Goal: Task Accomplishment & Management: Manage account settings

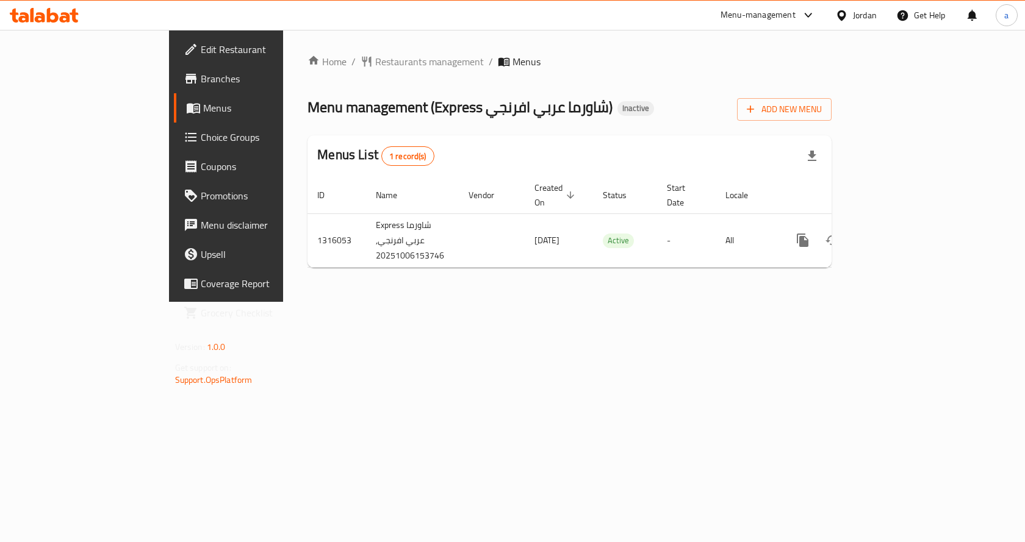
click at [201, 142] on span "Choice Groups" at bounding box center [266, 137] width 130 height 15
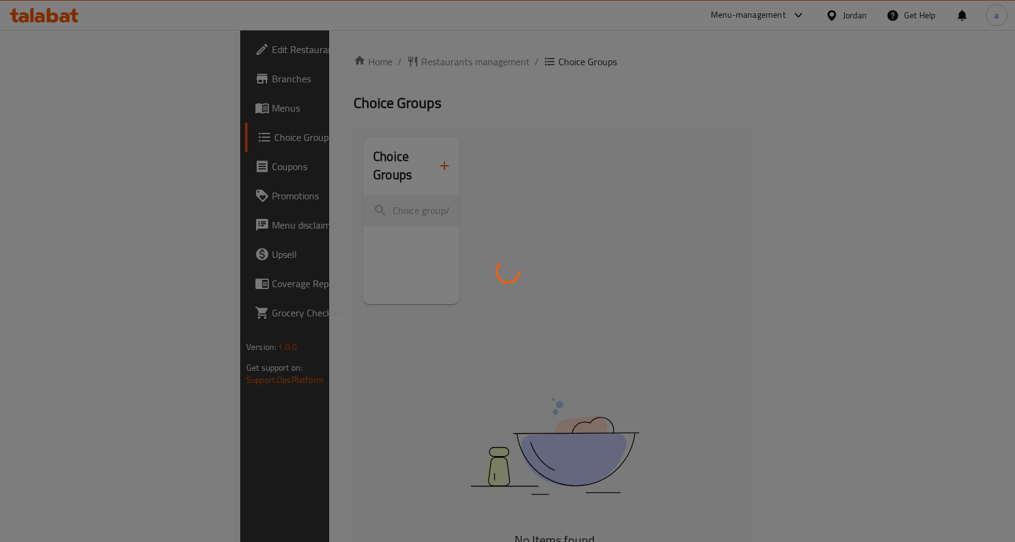
click at [384, 157] on div at bounding box center [507, 271] width 1015 height 542
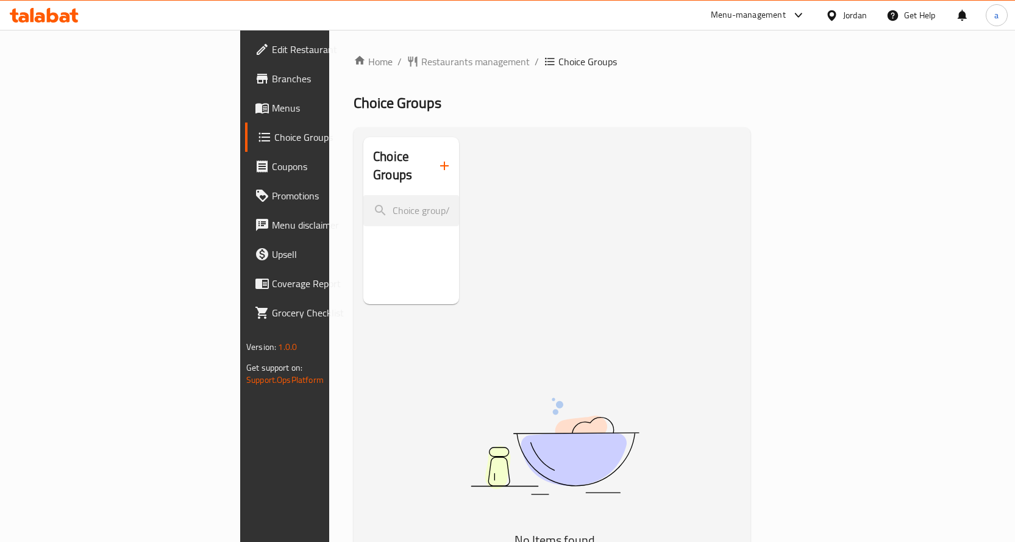
click at [384, 156] on div "Home / Restaurants management / Choice Groups Choice Groups Choice Groups No It…" at bounding box center [552, 371] width 397 height 635
click at [437, 159] on icon "button" at bounding box center [444, 166] width 15 height 15
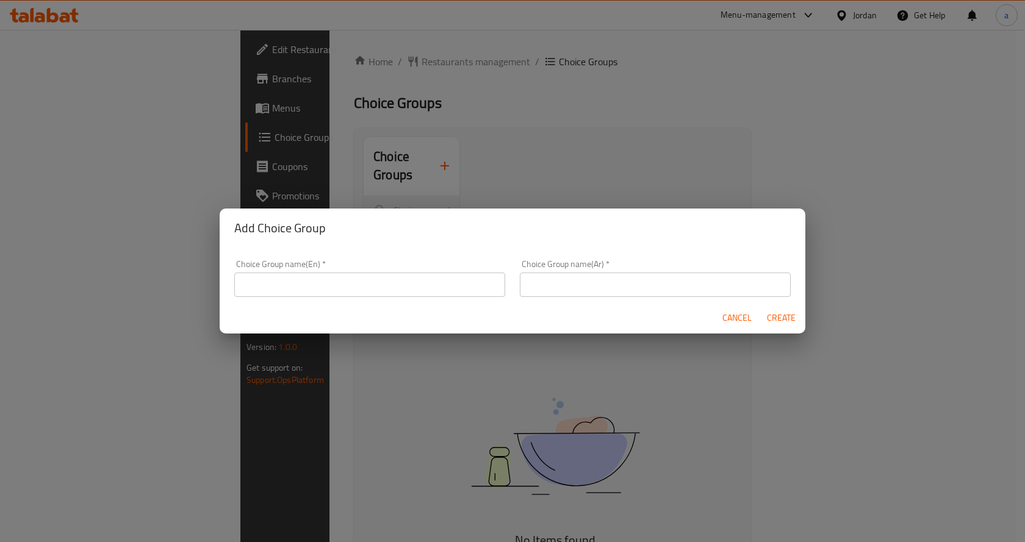
click at [468, 283] on input "text" at bounding box center [369, 285] width 271 height 24
type input "Make It Combo"
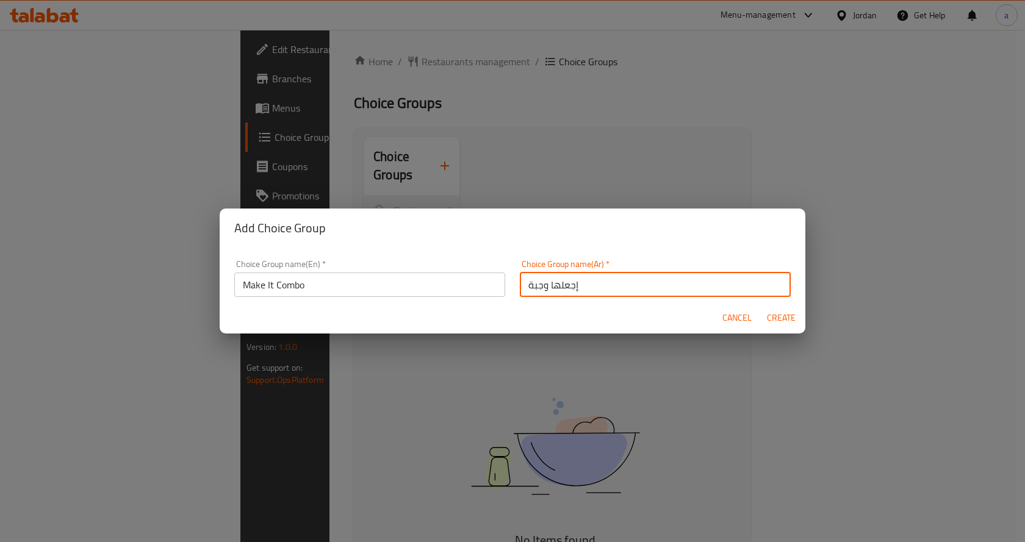
type input "إجعلها وجبة"
click at [764, 322] on button "Create" at bounding box center [780, 318] width 39 height 23
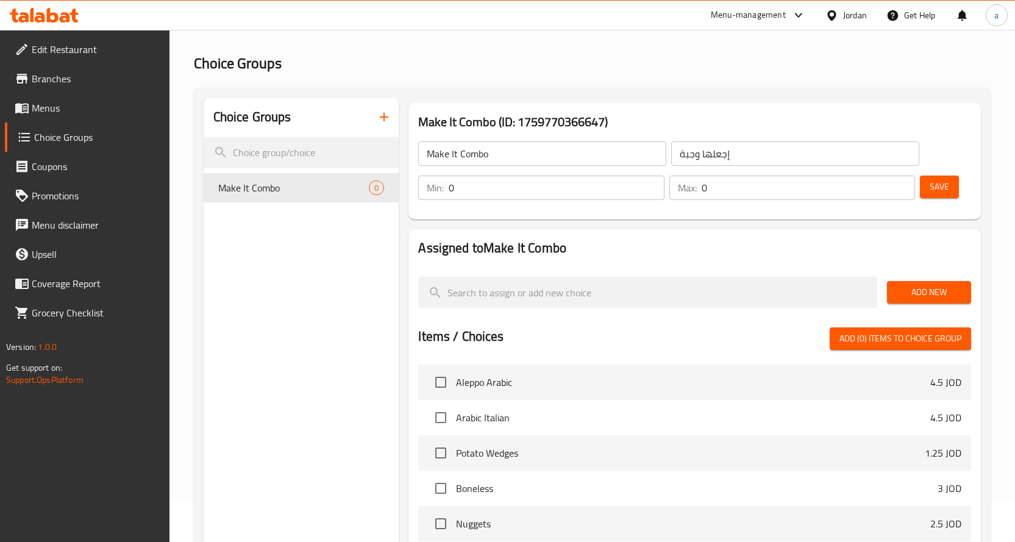
scroll to position [61, 0]
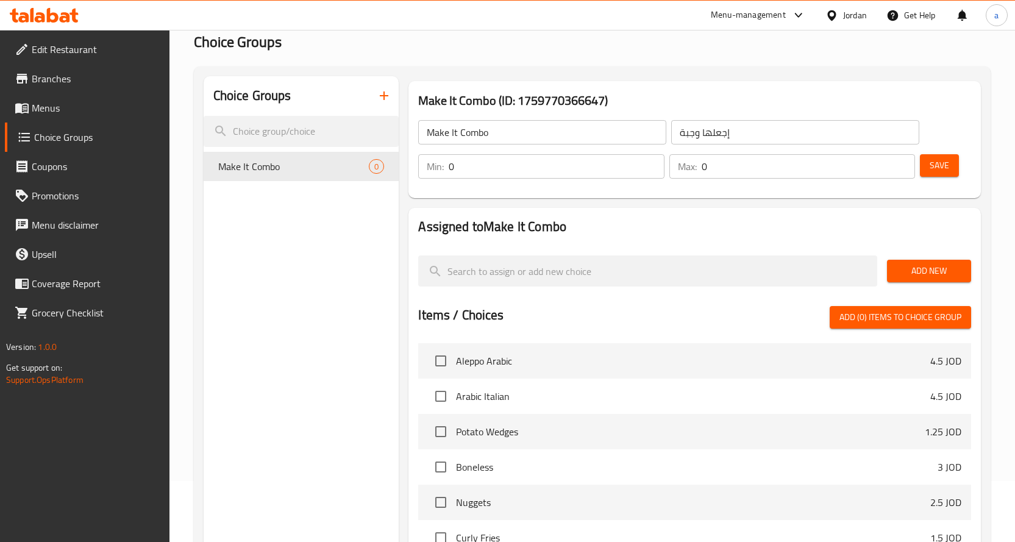
click at [917, 275] on span "Add New" at bounding box center [929, 270] width 65 height 15
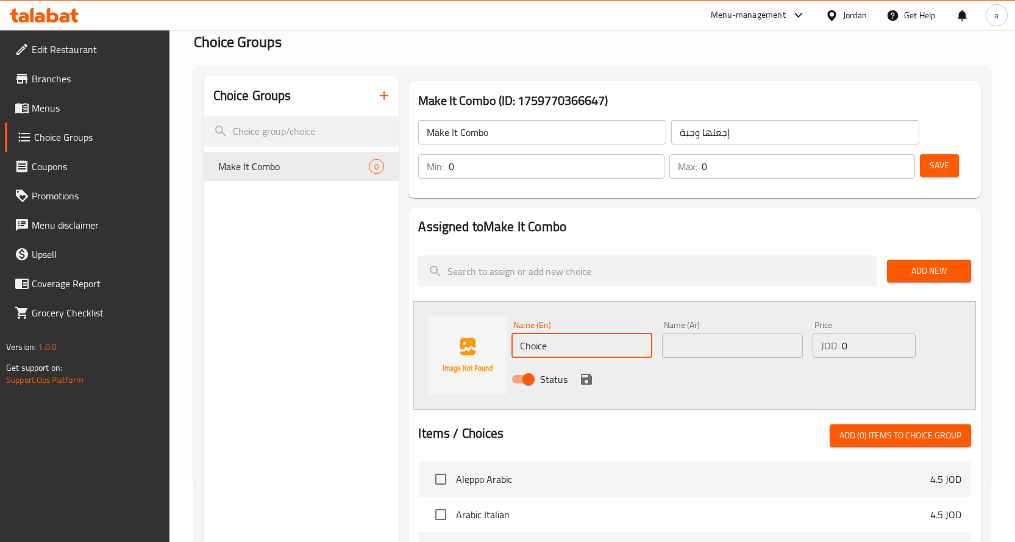
click at [571, 354] on input "Choice" at bounding box center [582, 346] width 141 height 24
click at [710, 356] on input "text" at bounding box center [732, 346] width 141 height 24
paste input "بطاطا+ مثومة + مقبلات+ كاتشب+ مشروب غازي"
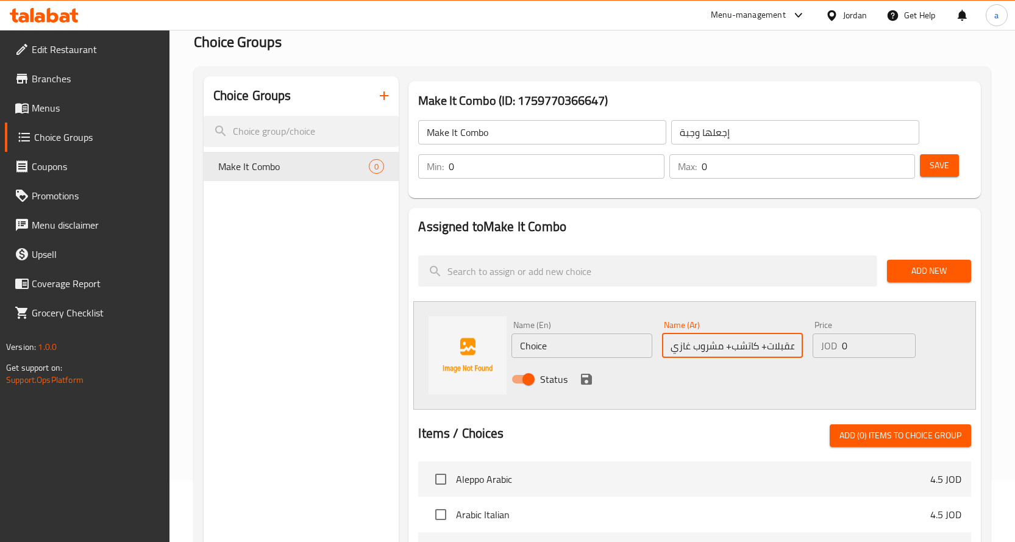
scroll to position [0, 69]
click at [763, 346] on input "بطاطا+ مثومة + مقبلات+ كاتشب+ مشروب غازي" at bounding box center [732, 346] width 141 height 24
click at [768, 347] on input "بطاطا+ مثومة + مقبلات+ كاتشب+ مشروب غازي" at bounding box center [732, 346] width 141 height 24
type input "بطاطا، مثومة، مقبلات، كاتشب، مشروب غازي"
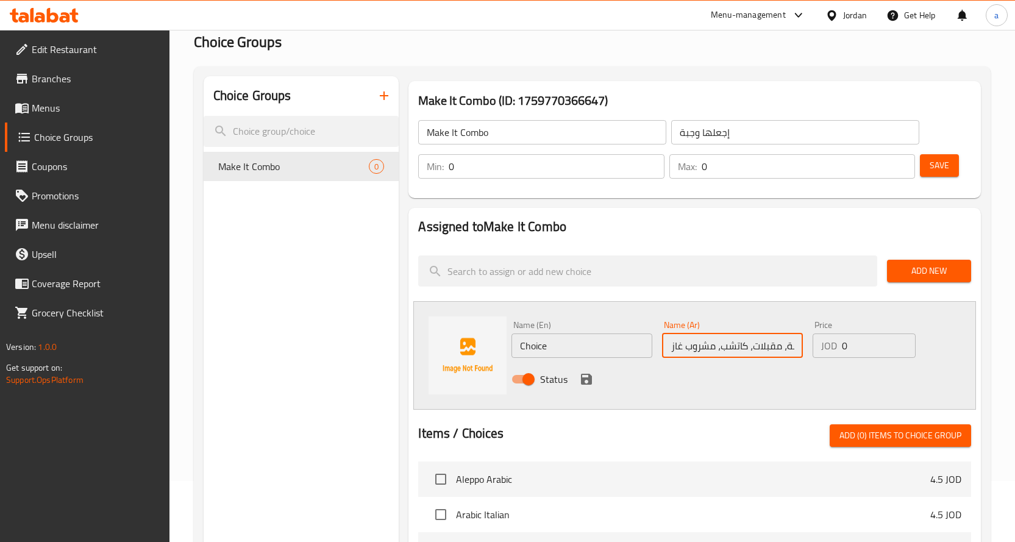
scroll to position [0, 0]
click at [605, 346] on input "Choice" at bounding box center [582, 346] width 141 height 24
paste input "Potatoes, garlic sauce, appetizers, ketchup, soft drink"
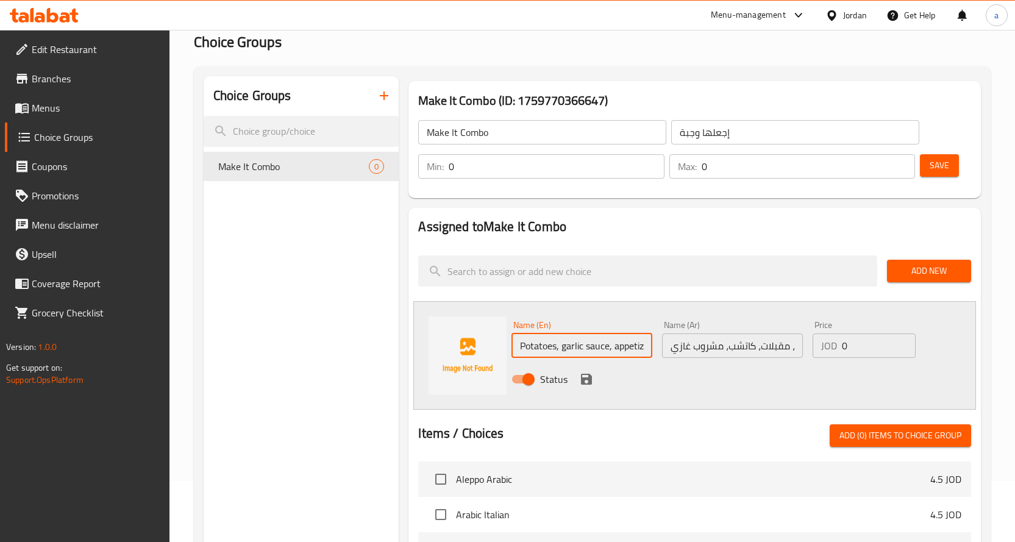
scroll to position [0, 93]
click at [586, 348] on input "Potatoes, Garlic Sauce, Appetizers, Ketchup, Soft Drink" at bounding box center [582, 346] width 141 height 24
click at [639, 351] on input "Potatoes, Garlic Sauce, Appetizers, Ketchup, Soft Drink" at bounding box center [582, 346] width 141 height 24
drag, startPoint x: 555, startPoint y: 345, endPoint x: 604, endPoint y: 350, distance: 49.1
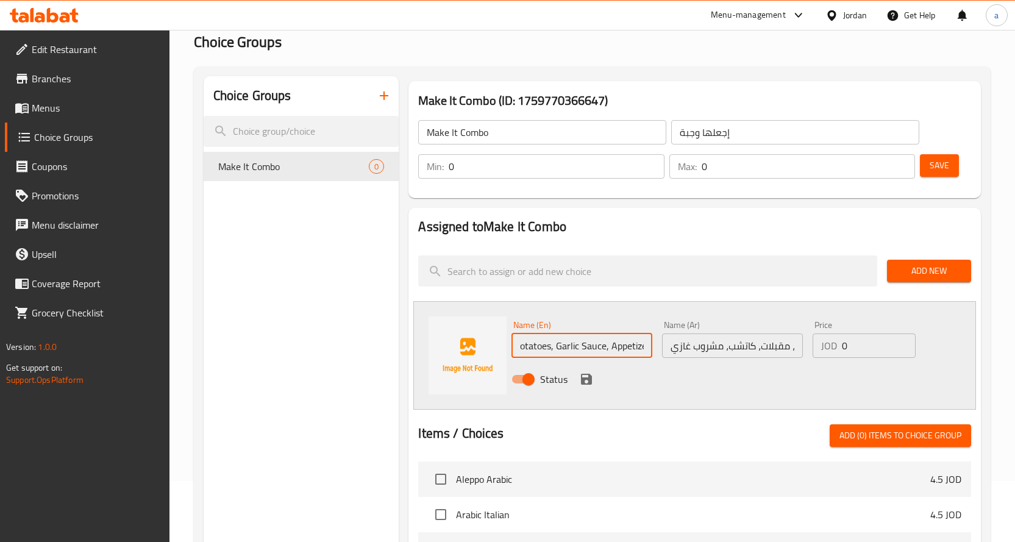
click at [604, 350] on input "Potatoes, Garlic Sauce, Appetizers, Ketchup, Soft Drink" at bounding box center [582, 346] width 141 height 24
click at [562, 345] on input "Potatoes, , Appetizers, Ketchup, Soft Drink" at bounding box center [582, 346] width 141 height 24
paste input "mtawameh"
type input "Potatoes, Mtawameh, Appetizers, Ketchup, Soft Drink"
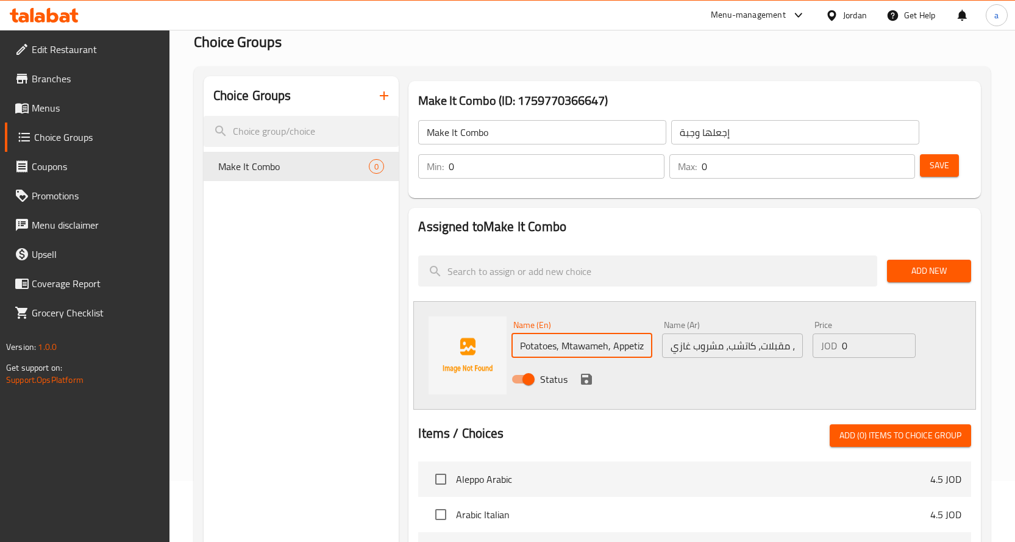
click at [656, 387] on div "Status" at bounding box center [733, 379] width 452 height 33
click at [591, 377] on icon "save" at bounding box center [586, 379] width 11 height 11
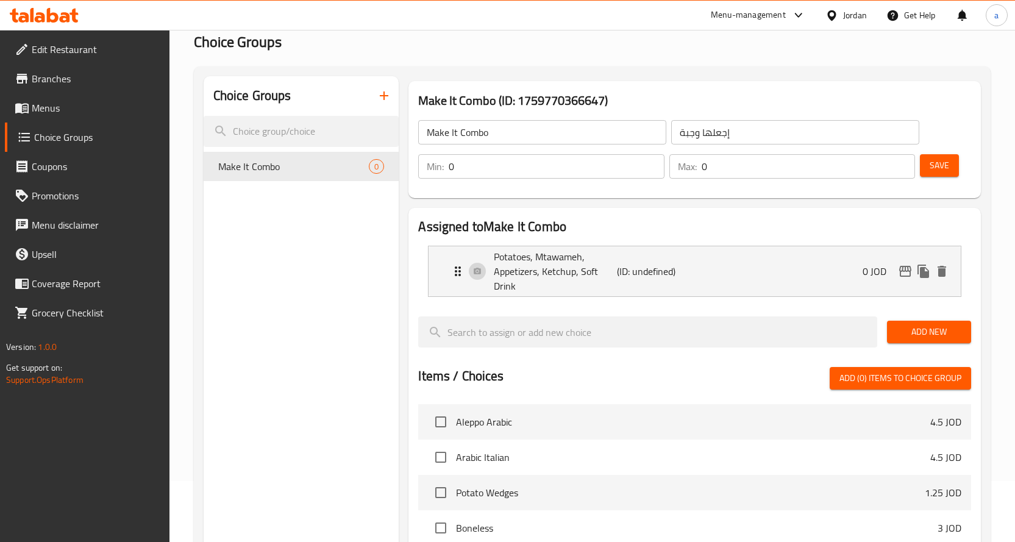
click at [941, 171] on span "Save" at bounding box center [940, 165] width 20 height 15
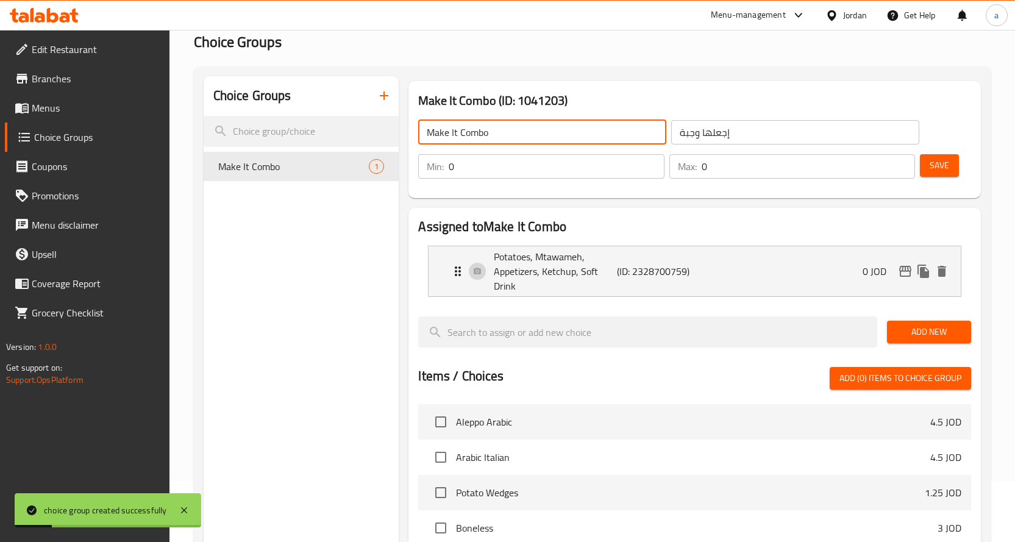
click at [490, 127] on input "Make It Combo" at bounding box center [542, 132] width 248 height 24
paste input "it a meal"
type input "Make It A Meal"
click at [704, 135] on input "إجعلها وجبة" at bounding box center [795, 132] width 248 height 24
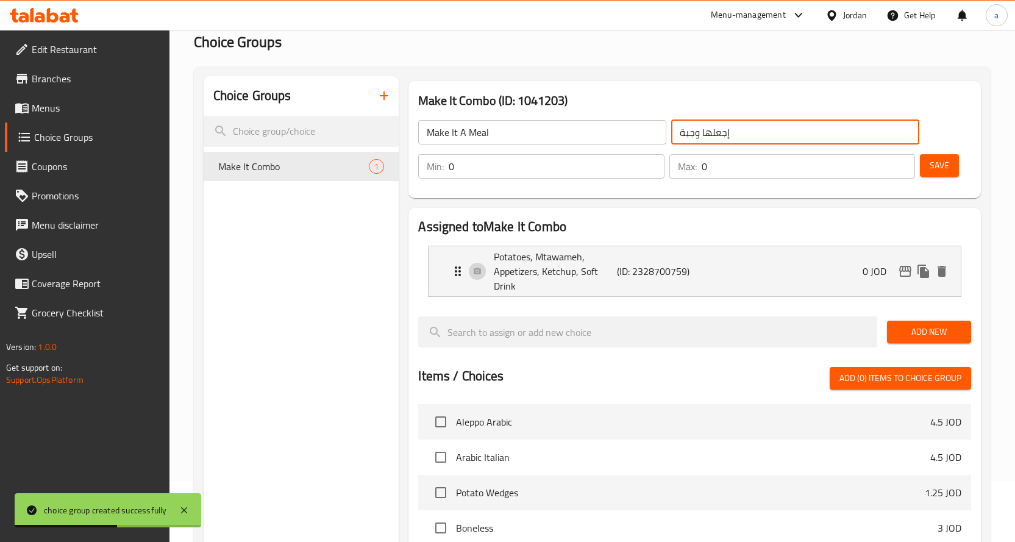
click at [704, 135] on input "إجعلها وجبة" at bounding box center [795, 132] width 248 height 24
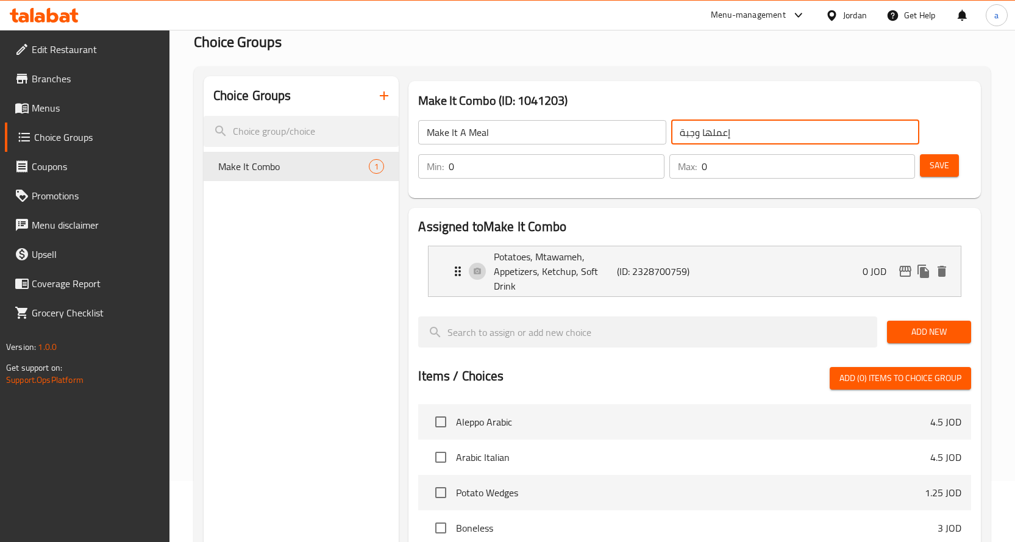
type input "إعملها وجبة"
click at [953, 171] on button "Save" at bounding box center [939, 165] width 39 height 23
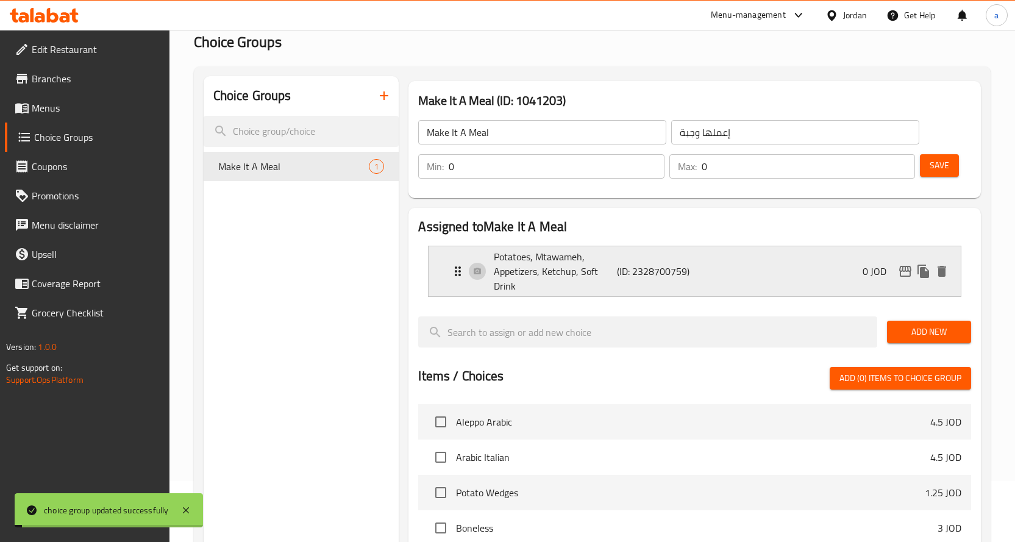
click at [720, 277] on div "Potatoes, Mtawameh, Appetizers, Ketchup, Soft Drink (ID: 2328700759) 0 JOD" at bounding box center [699, 271] width 496 height 50
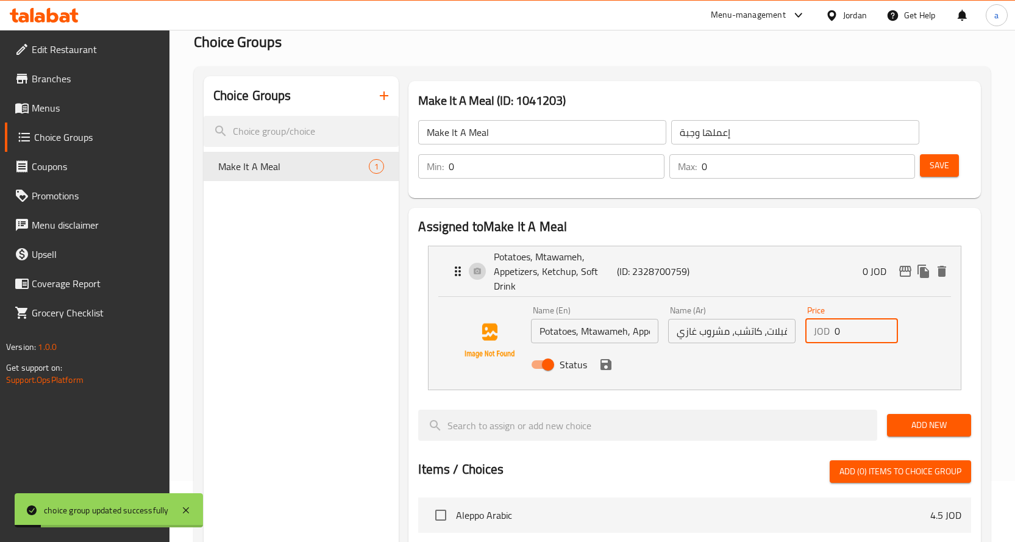
drag, startPoint x: 857, startPoint y: 335, endPoint x: 828, endPoint y: 338, distance: 28.8
click at [828, 338] on div "JOD 0 Price" at bounding box center [852, 331] width 93 height 24
click at [822, 354] on div "Status" at bounding box center [731, 364] width 411 height 33
click at [605, 368] on icon "save" at bounding box center [606, 364] width 15 height 15
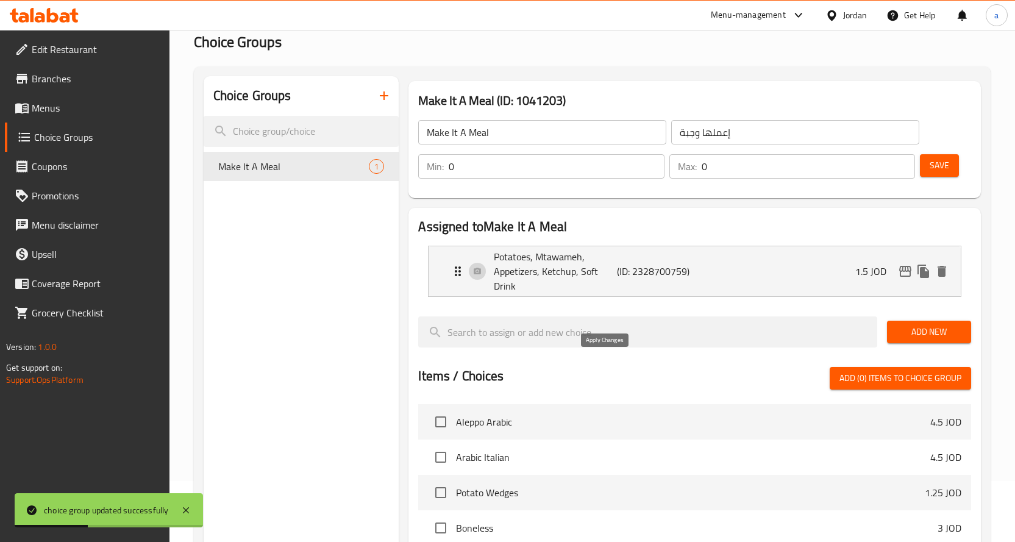
type input "1.5"
click at [953, 169] on button "Save" at bounding box center [939, 165] width 39 height 23
click at [685, 264] on p "(ID: 2328700759)" at bounding box center [658, 271] width 82 height 15
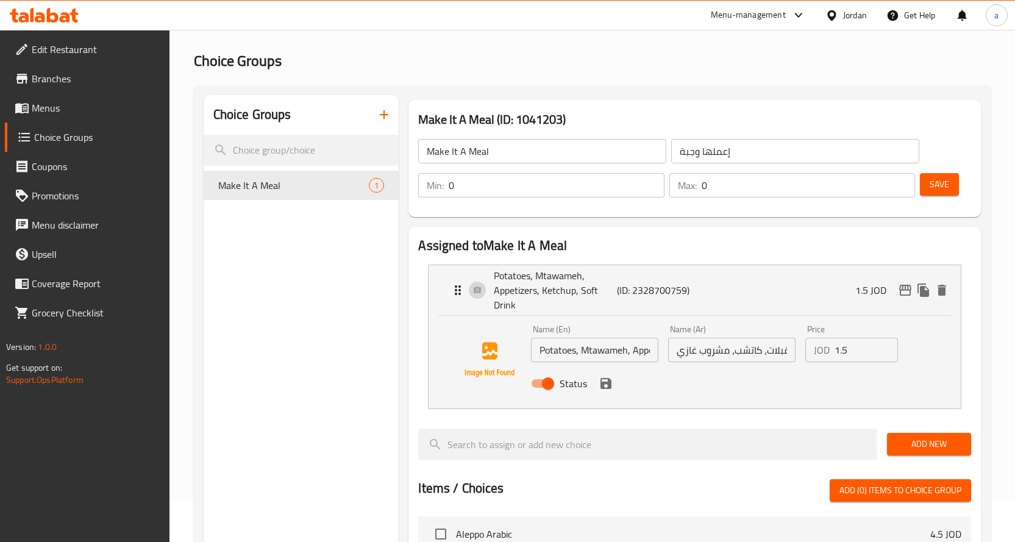
scroll to position [61, 0]
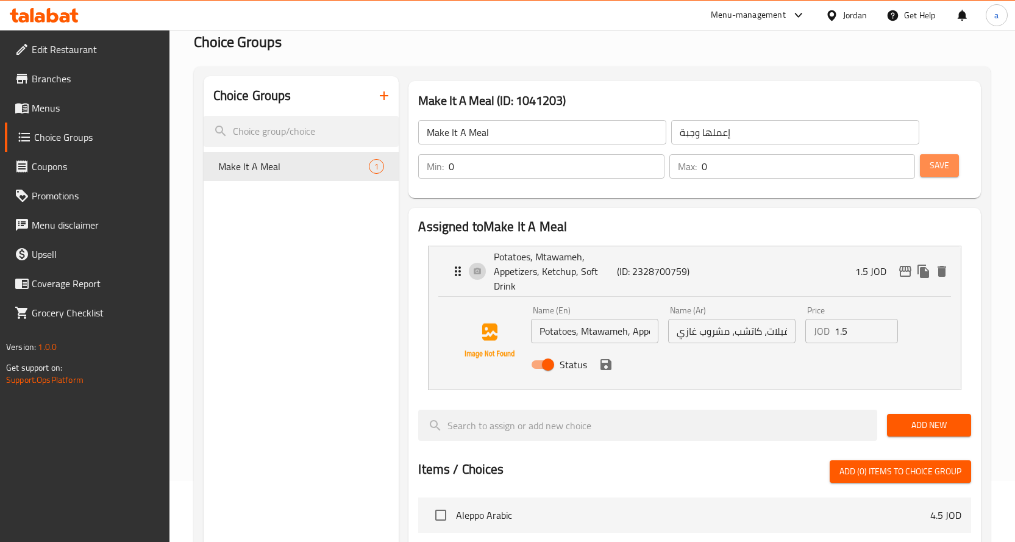
click at [950, 163] on span "Save" at bounding box center [940, 165] width 20 height 15
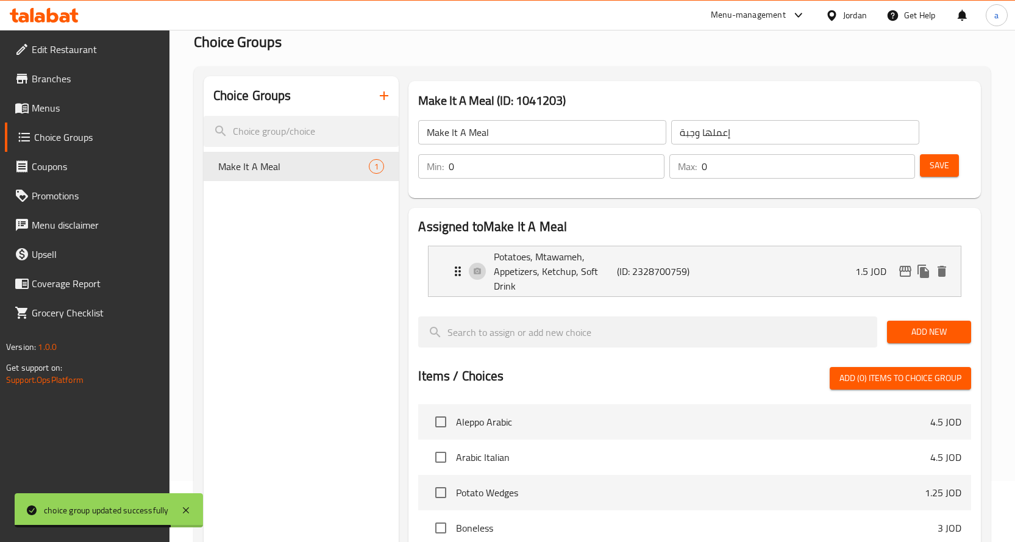
click at [57, 114] on span "Menus" at bounding box center [96, 108] width 128 height 15
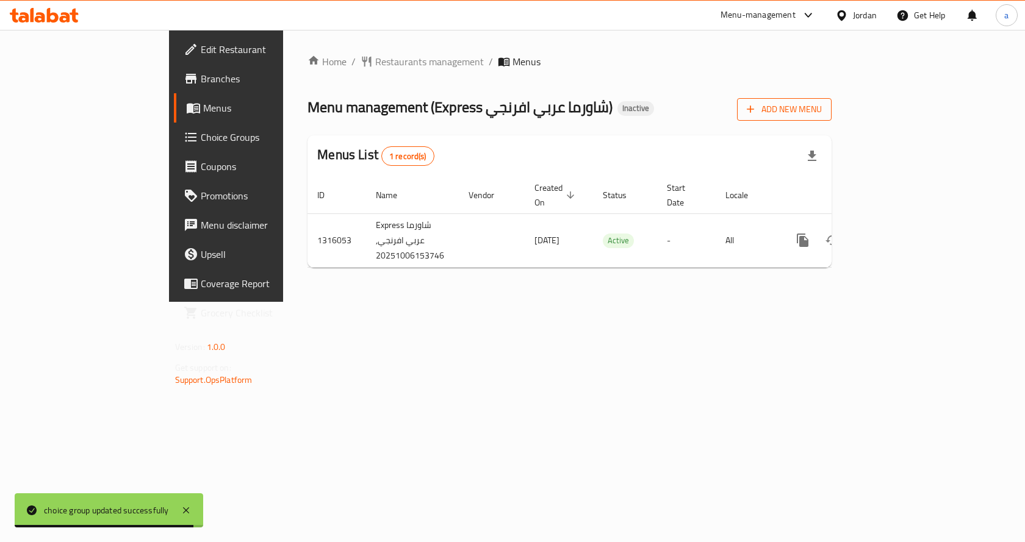
click at [831, 118] on button "Add New Menu" at bounding box center [784, 109] width 95 height 23
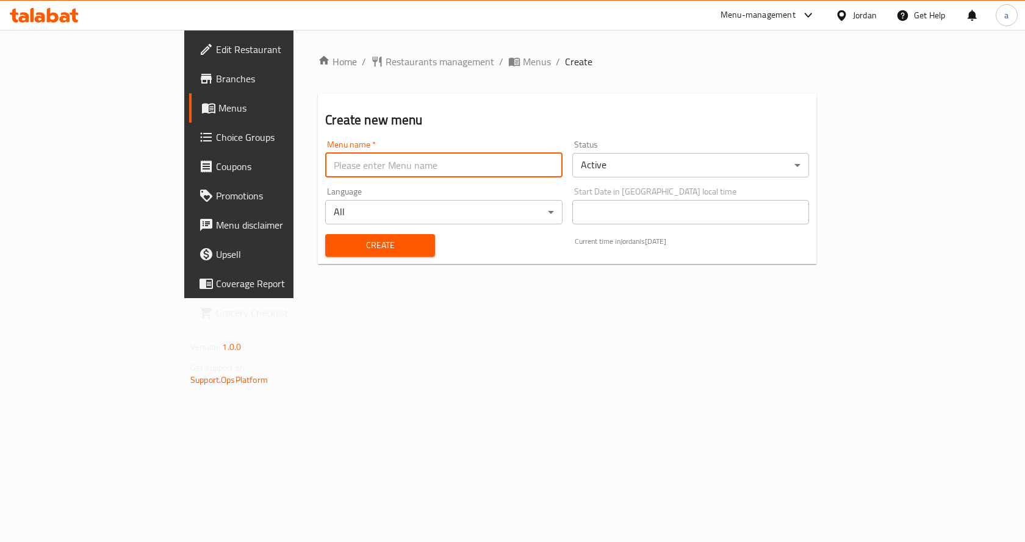
click at [345, 173] on input "text" at bounding box center [443, 165] width 237 height 24
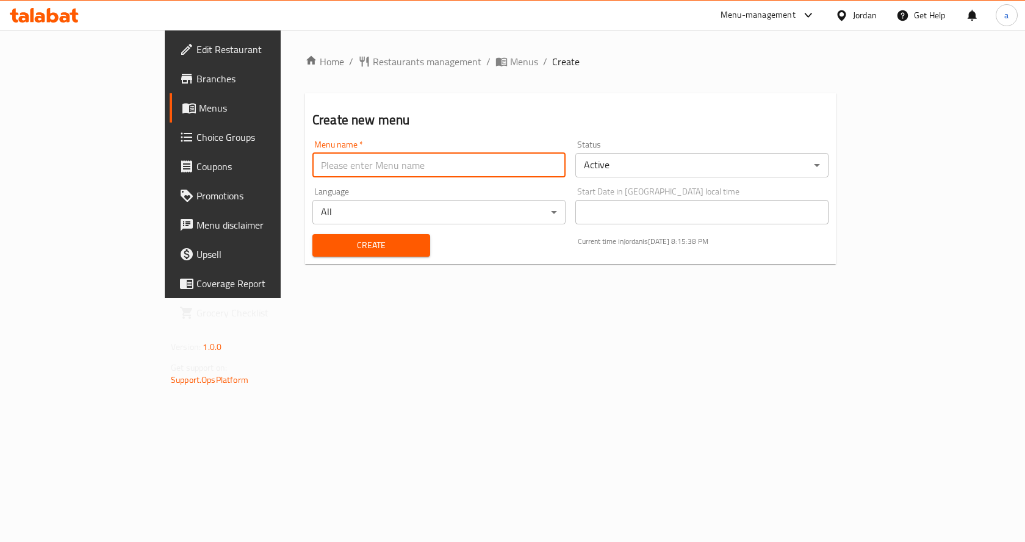
click at [335, 170] on input "text" at bounding box center [438, 165] width 253 height 24
type input "6/10/2025"
click at [315, 231] on div "Create" at bounding box center [371, 245] width 132 height 37
click at [322, 242] on span "Create" at bounding box center [371, 245] width 98 height 15
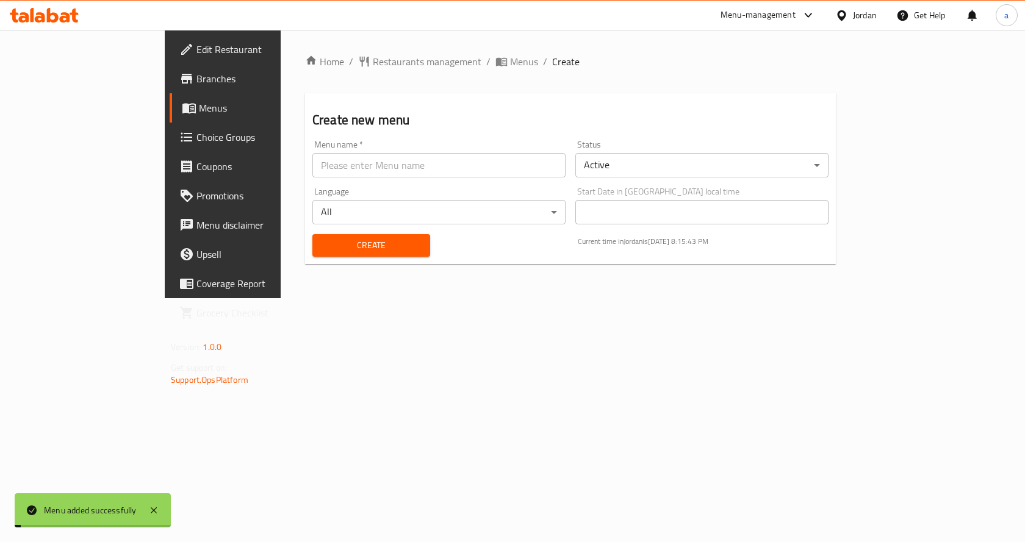
click at [199, 112] on span "Menus" at bounding box center [262, 108] width 127 height 15
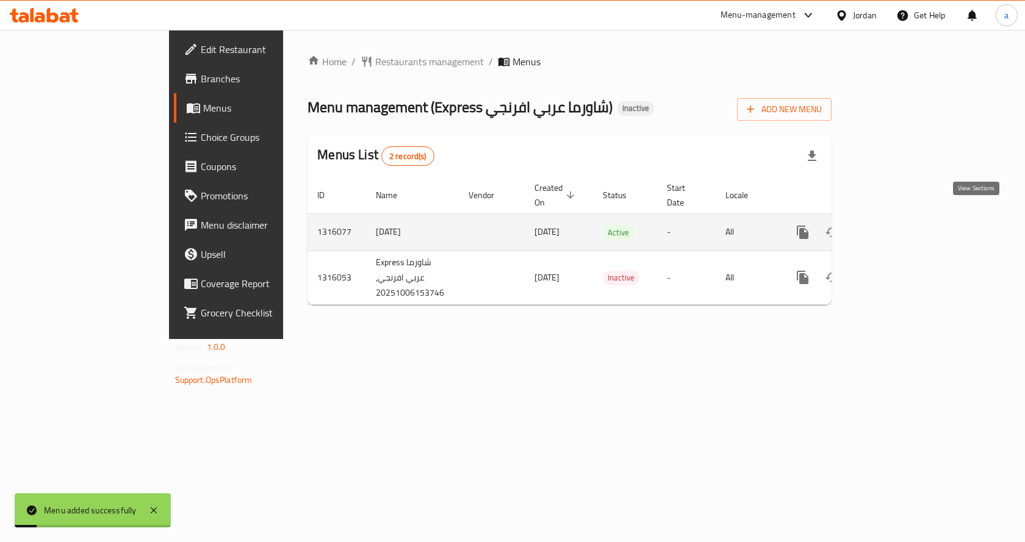
click at [898, 225] on icon "enhanced table" at bounding box center [890, 232] width 15 height 15
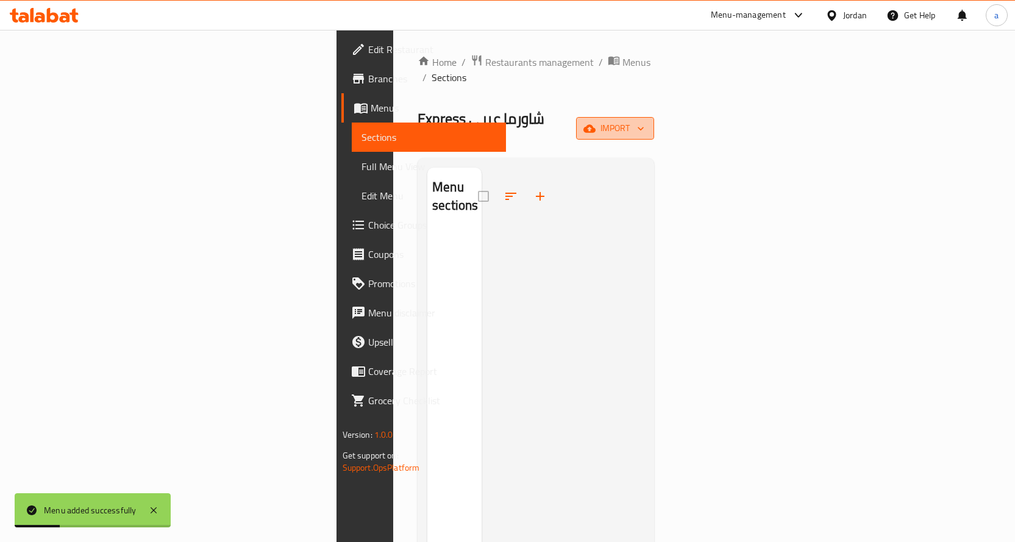
click at [645, 121] on span "import" at bounding box center [615, 128] width 59 height 15
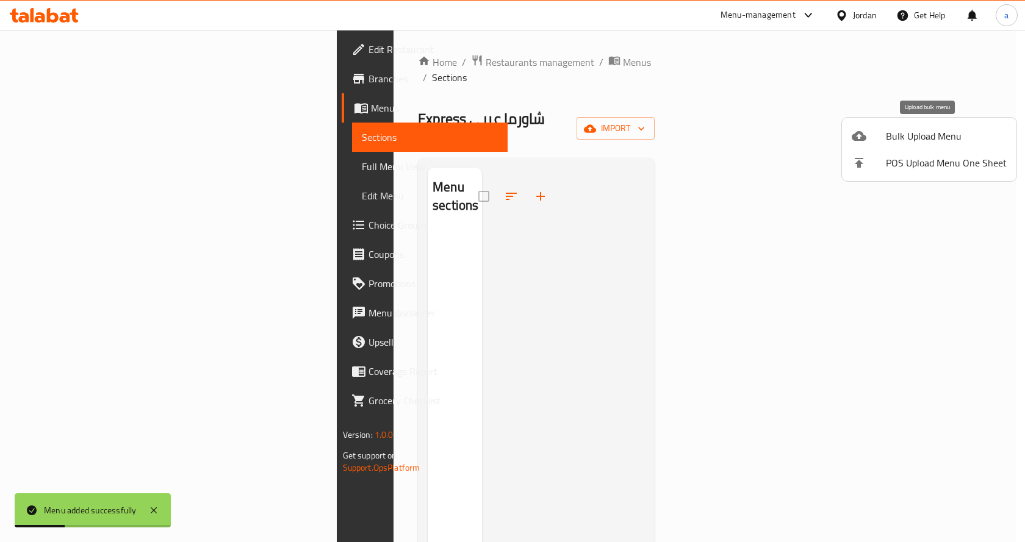
click at [893, 133] on span "Bulk Upload Menu" at bounding box center [946, 136] width 121 height 15
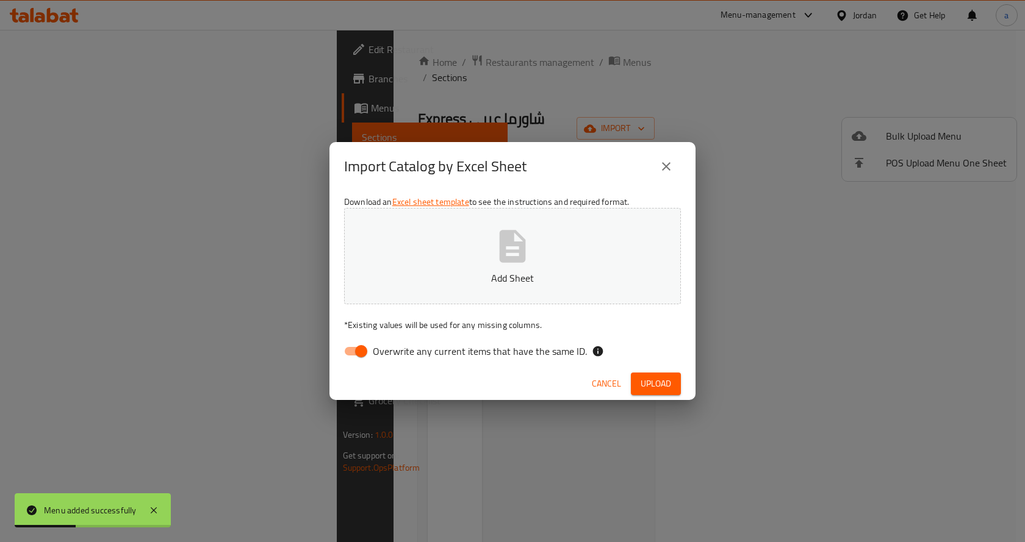
click at [348, 353] on input "Overwrite any current items that have the same ID." at bounding box center [361, 351] width 70 height 23
checkbox input "false"
click at [668, 383] on span "Upload" at bounding box center [655, 383] width 30 height 15
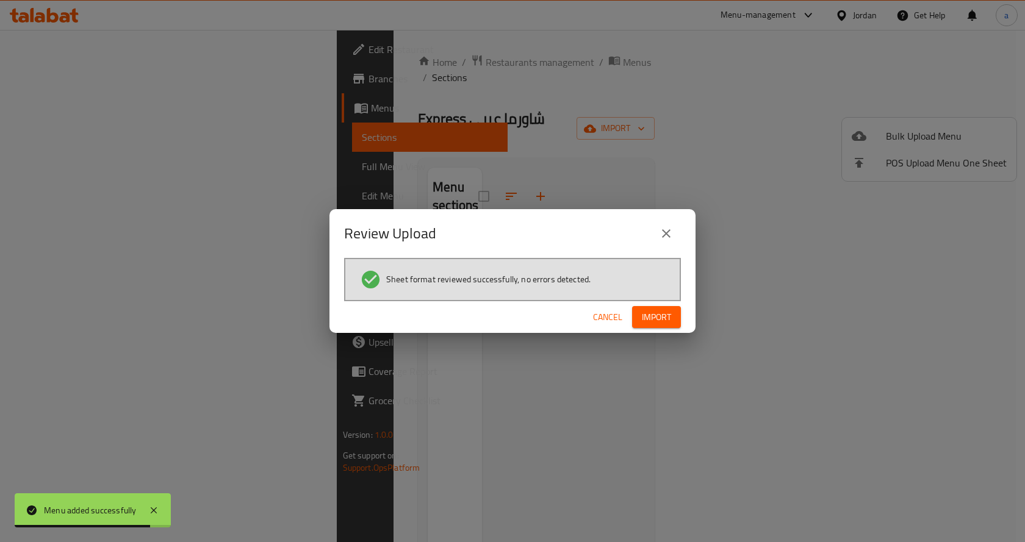
click at [643, 313] on span "Import" at bounding box center [656, 317] width 29 height 15
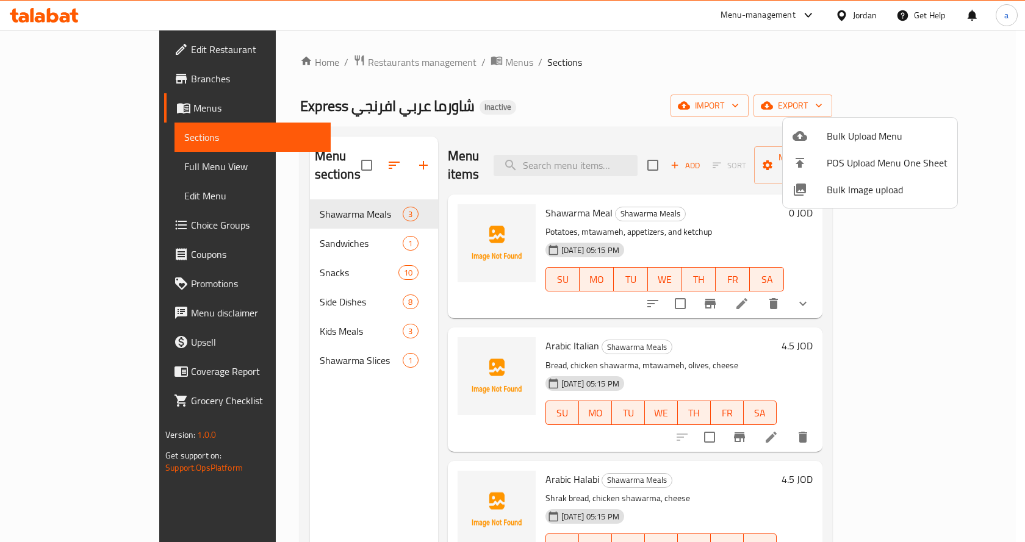
click at [82, 224] on div at bounding box center [512, 271] width 1025 height 542
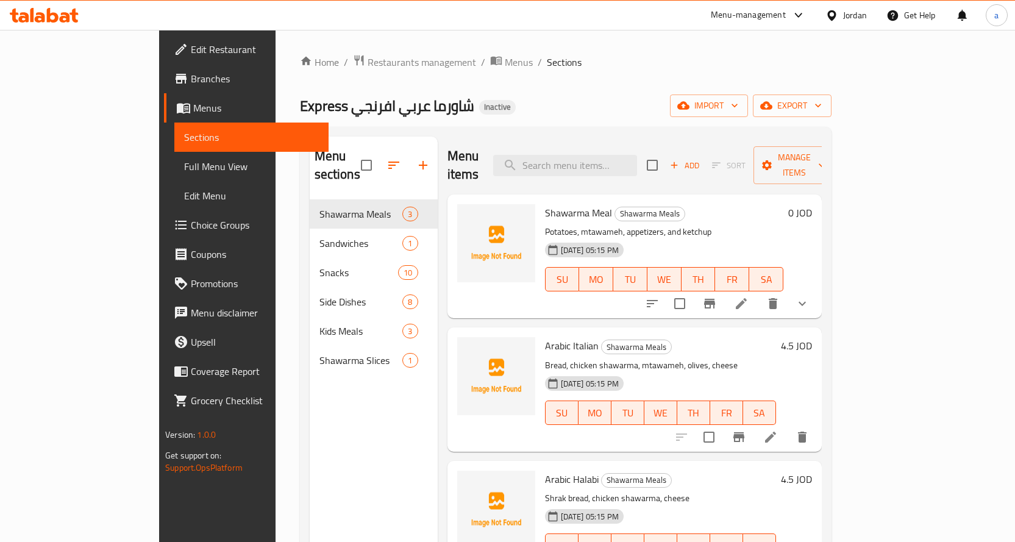
click at [191, 226] on span "Choice Groups" at bounding box center [255, 225] width 128 height 15
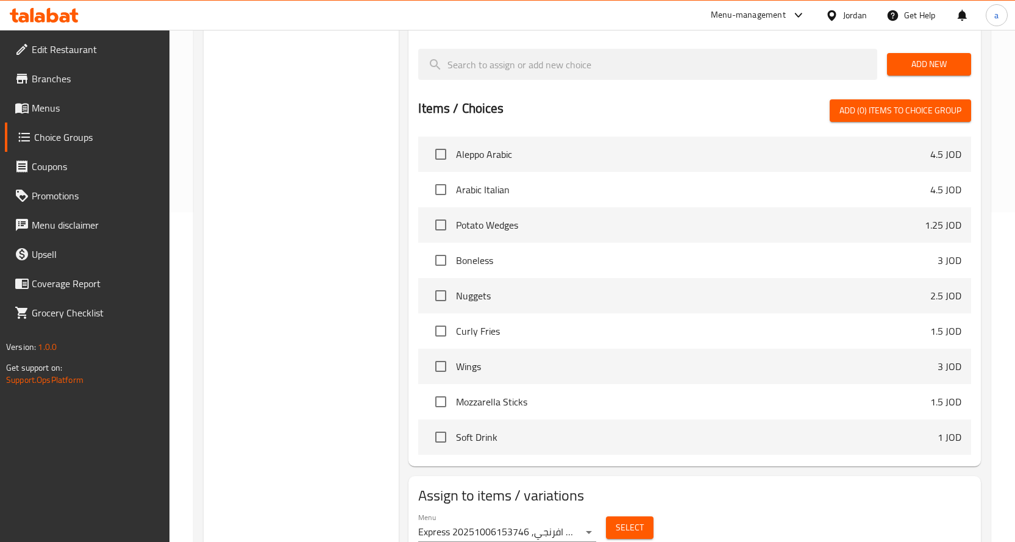
scroll to position [379, 0]
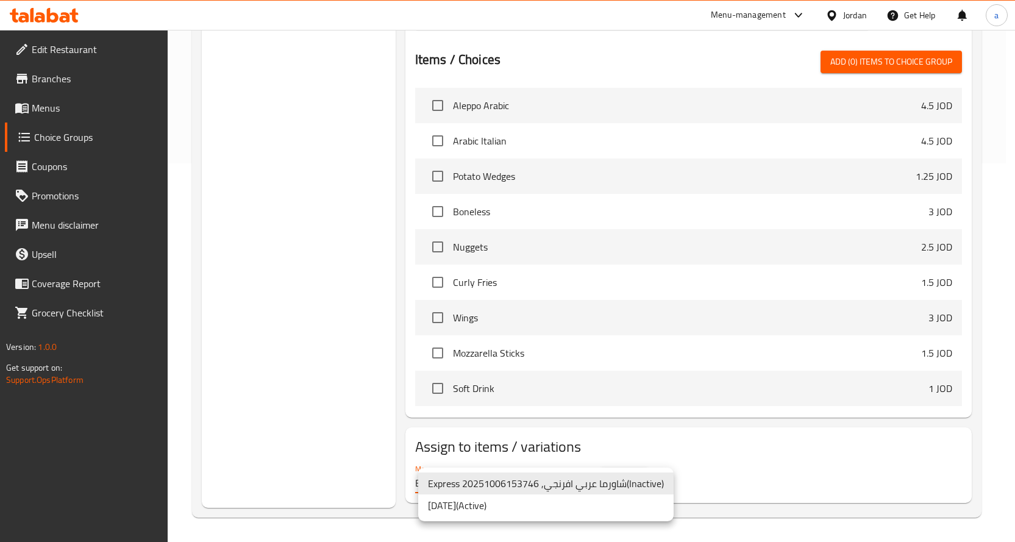
click at [523, 506] on li "6/10/2025 ( Active )" at bounding box center [546, 506] width 256 height 22
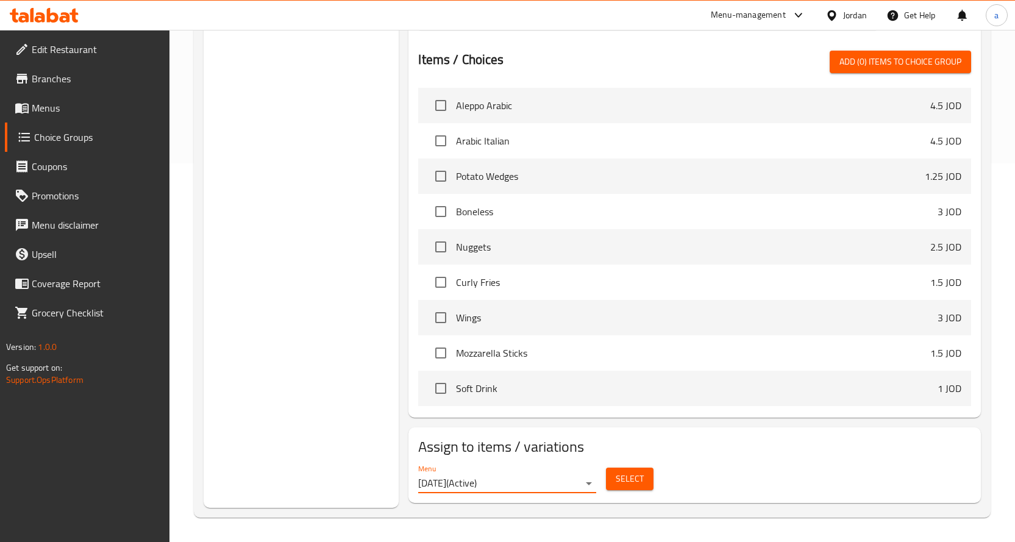
click at [627, 483] on span "Select" at bounding box center [630, 478] width 28 height 15
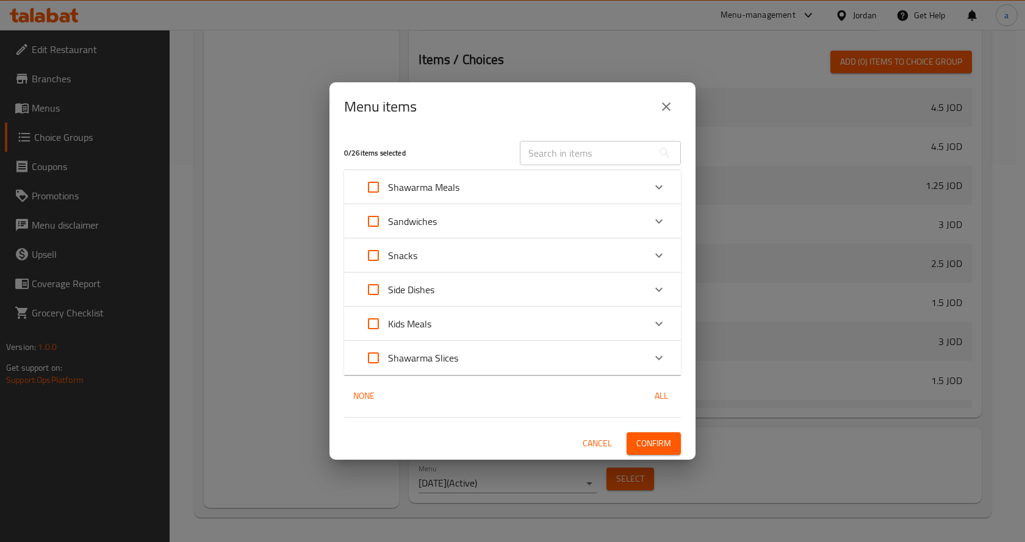
click at [376, 257] on input "Expand" at bounding box center [373, 255] width 29 height 29
checkbox input "true"
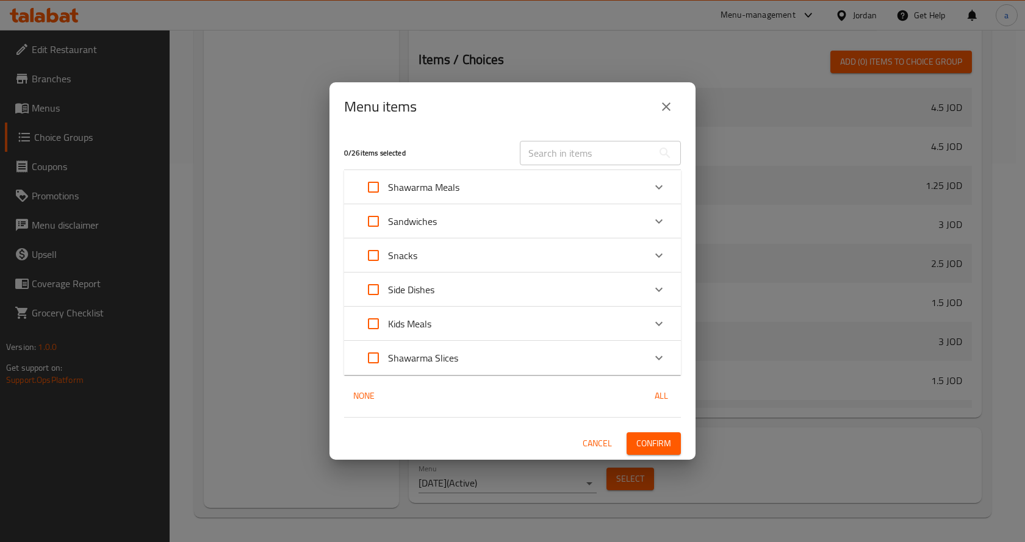
checkbox input "true"
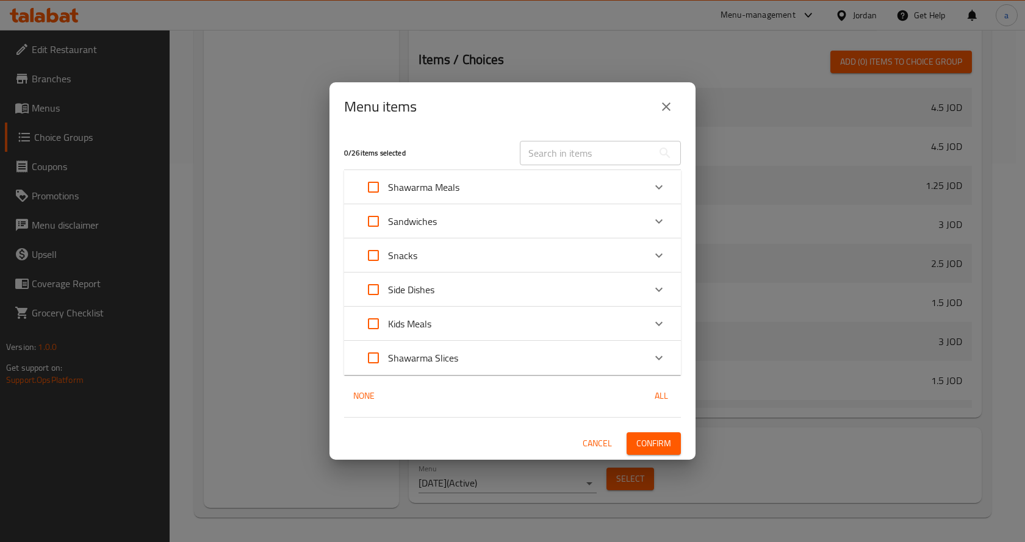
checkbox input "true"
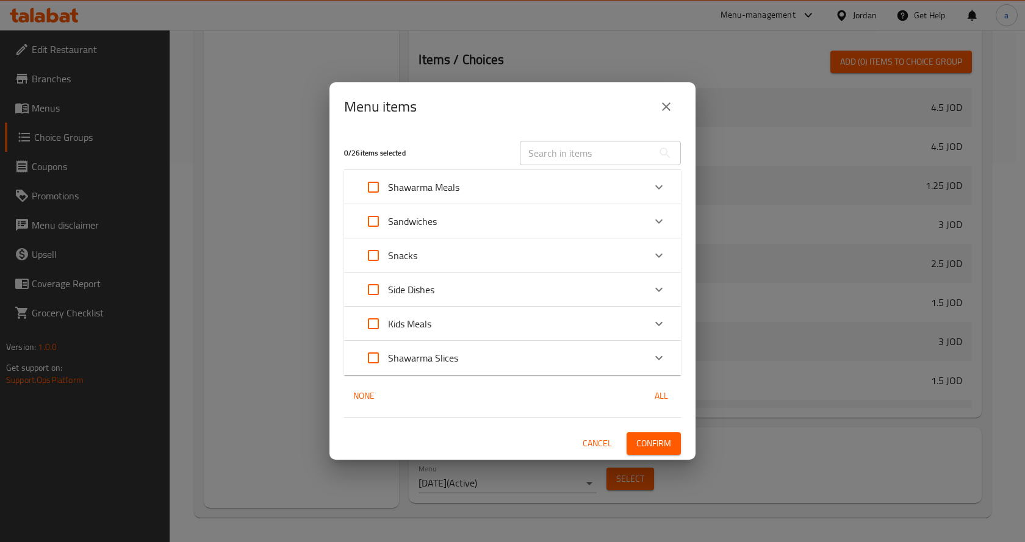
checkbox input "true"
click at [665, 446] on span "Confirm" at bounding box center [653, 443] width 35 height 15
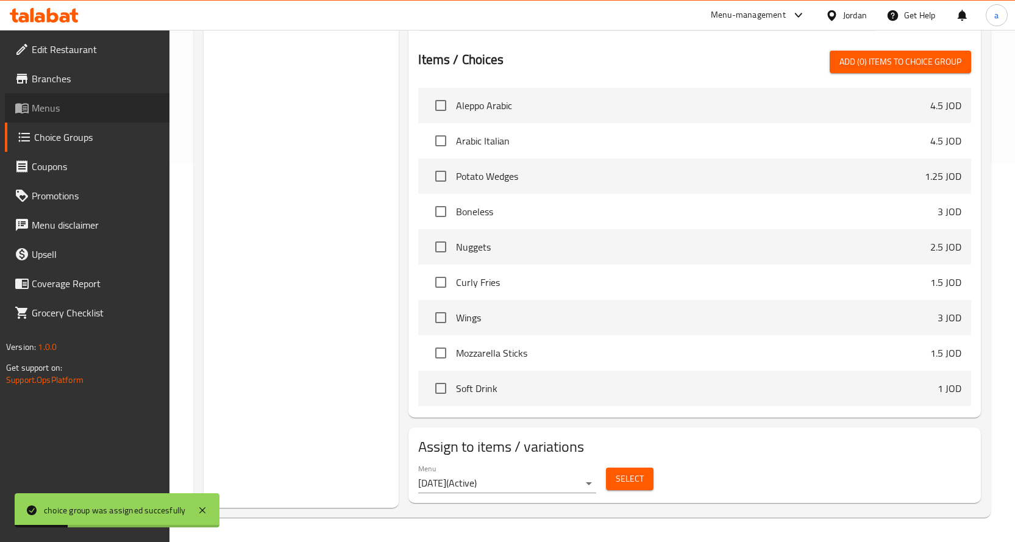
click at [68, 109] on span "Menus" at bounding box center [96, 108] width 128 height 15
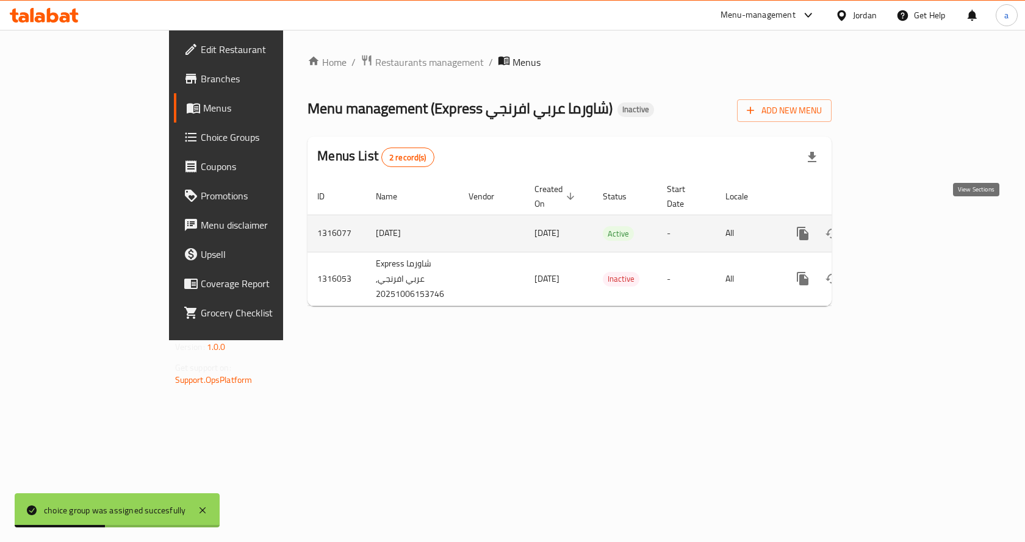
click at [905, 219] on link "enhanced table" at bounding box center [890, 233] width 29 height 29
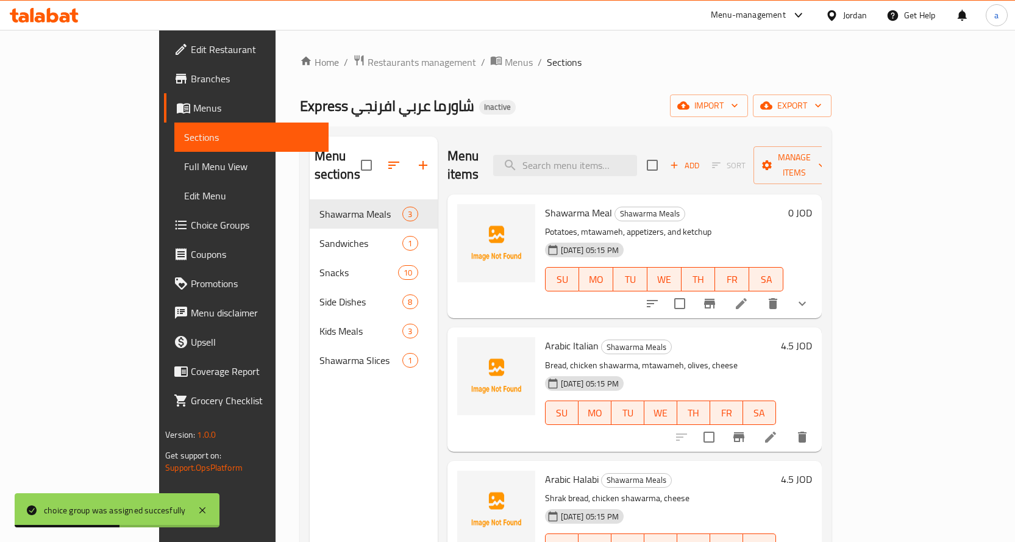
click at [184, 170] on span "Full Menu View" at bounding box center [251, 166] width 135 height 15
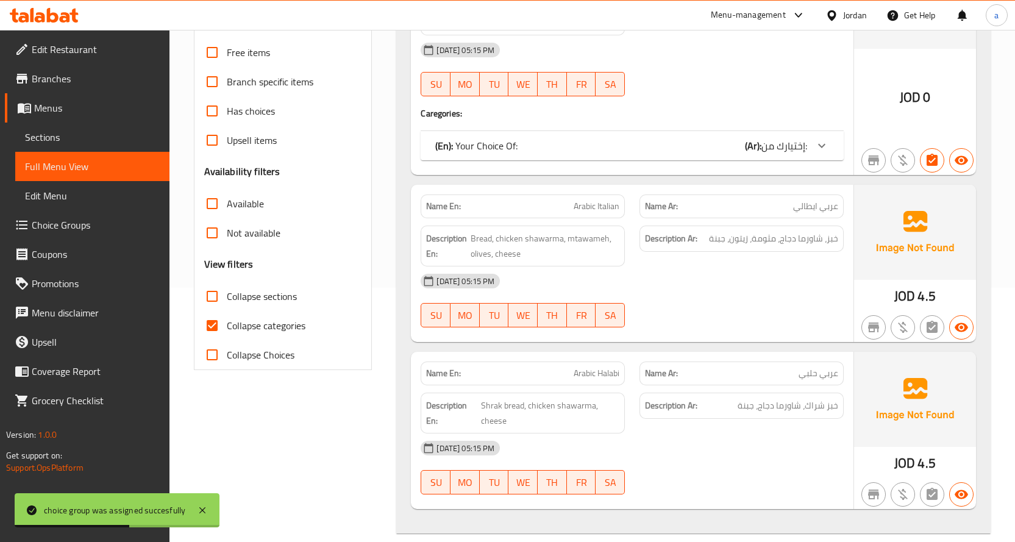
scroll to position [305, 0]
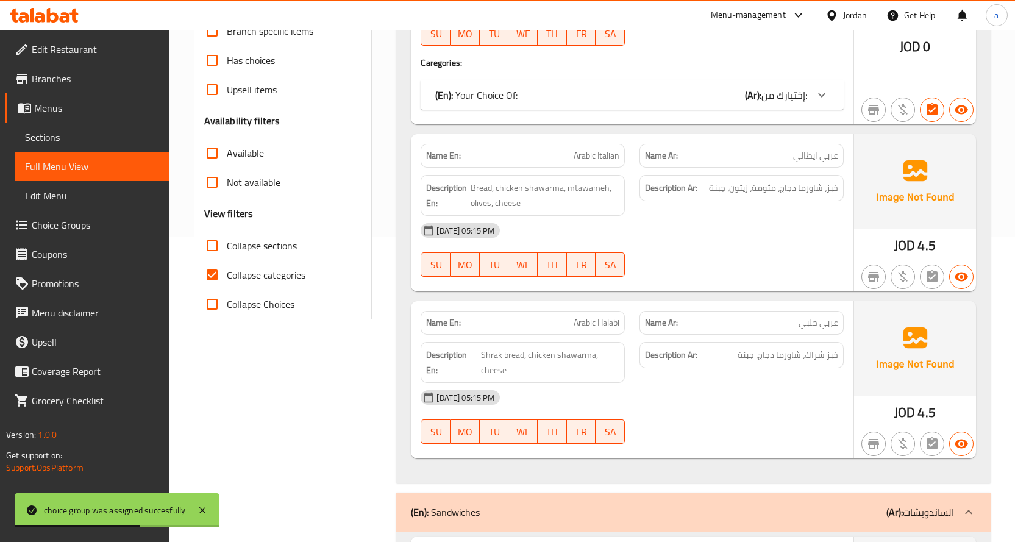
click at [215, 273] on input "Collapse categories" at bounding box center [212, 274] width 29 height 29
checkbox input "false"
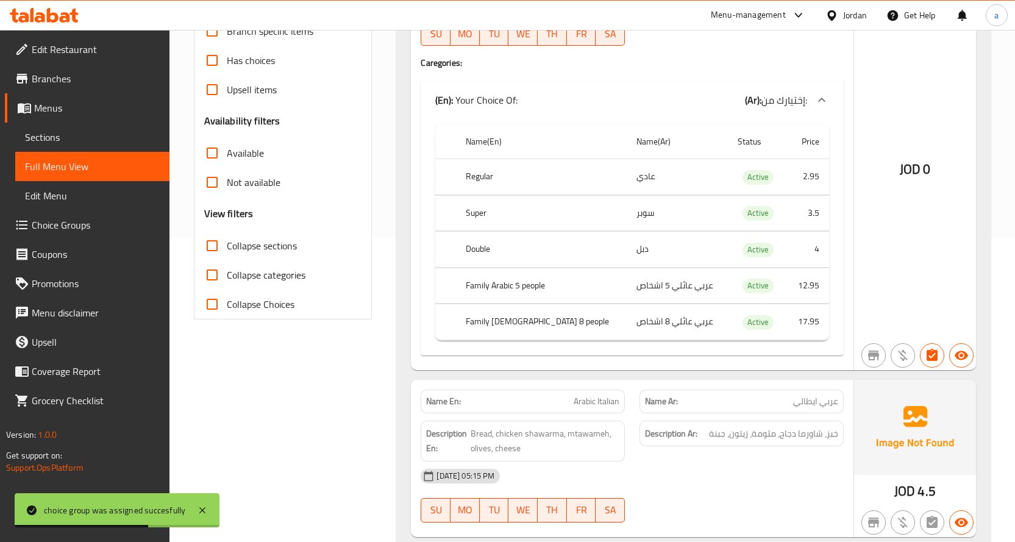
scroll to position [0, 0]
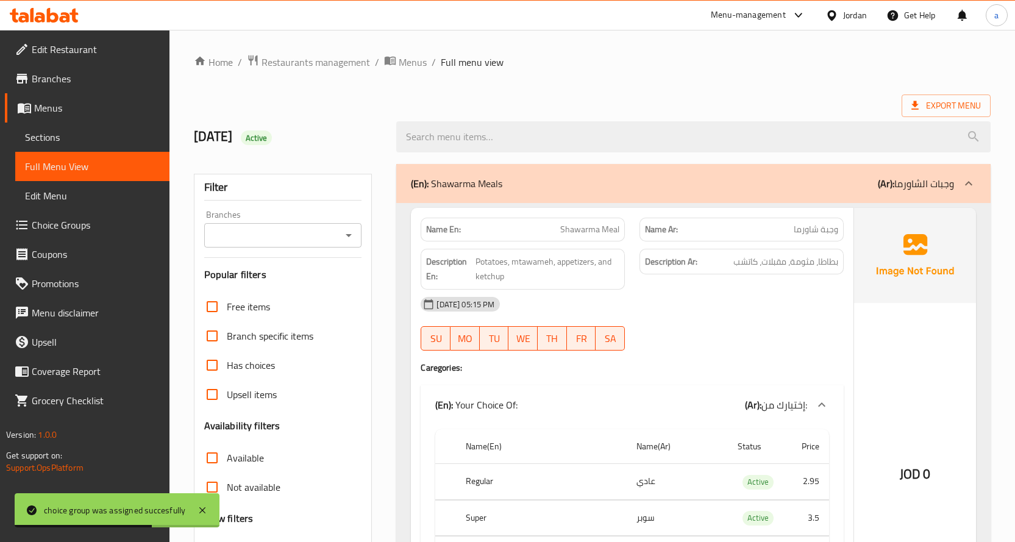
click at [736, 317] on div "06-10-2025 05:15 PM" at bounding box center [632, 304] width 438 height 29
click at [695, 316] on div "06-10-2025 05:15 PM" at bounding box center [632, 304] width 438 height 29
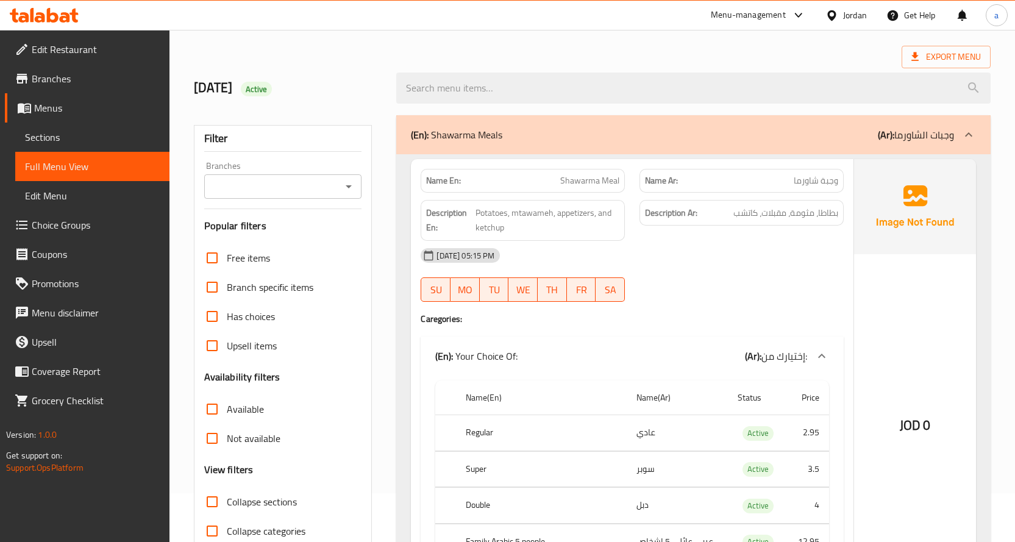
scroll to position [73, 0]
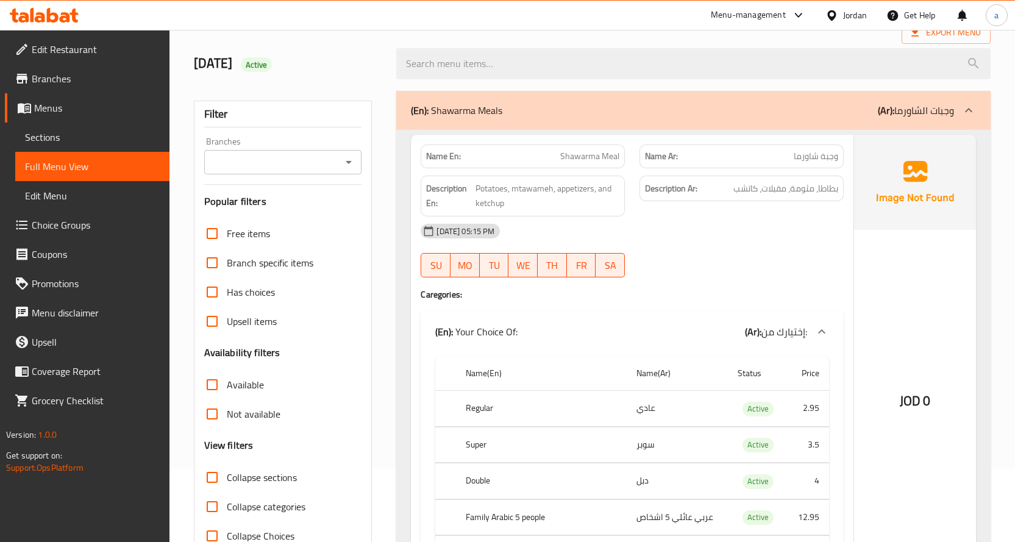
click at [560, 159] on p "Name En: Shawarma Meal" at bounding box center [522, 156] width 193 height 13
click at [573, 159] on span "Shawarma Meal" at bounding box center [589, 156] width 59 height 13
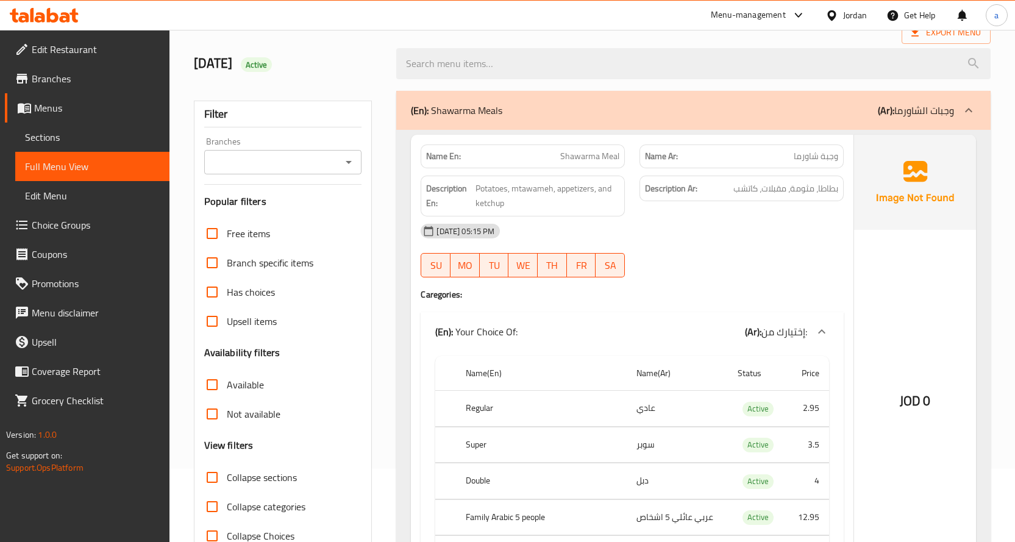
click at [727, 251] on div "06-10-2025 05:15 PM SU MO TU WE TH FR SA" at bounding box center [632, 250] width 438 height 68
click at [707, 251] on div "06-10-2025 05:15 PM SU MO TU WE TH FR SA" at bounding box center [632, 250] width 438 height 68
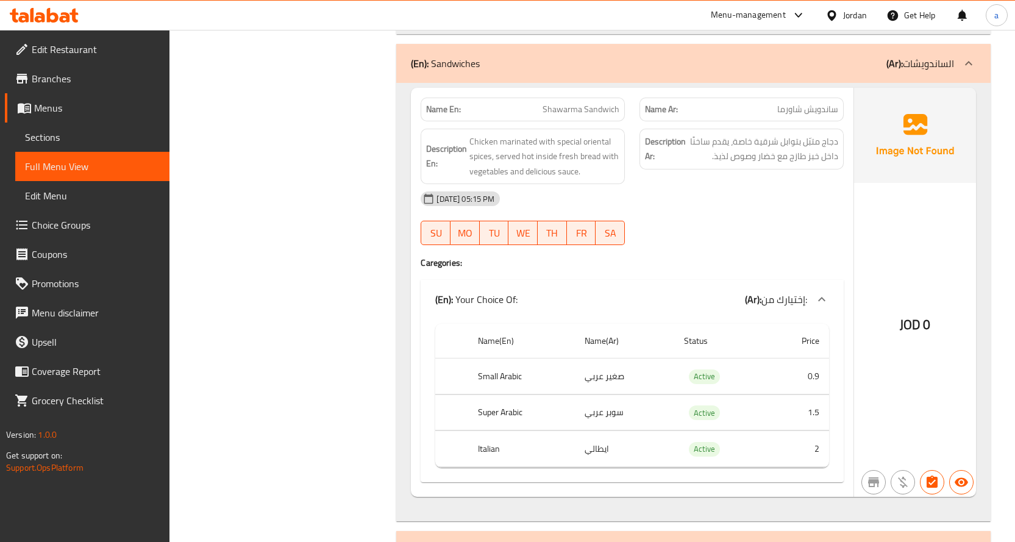
scroll to position [1000, 0]
click at [692, 220] on div "06-10-2025 05:15 PM SU MO TU WE TH FR SA" at bounding box center [632, 218] width 438 height 68
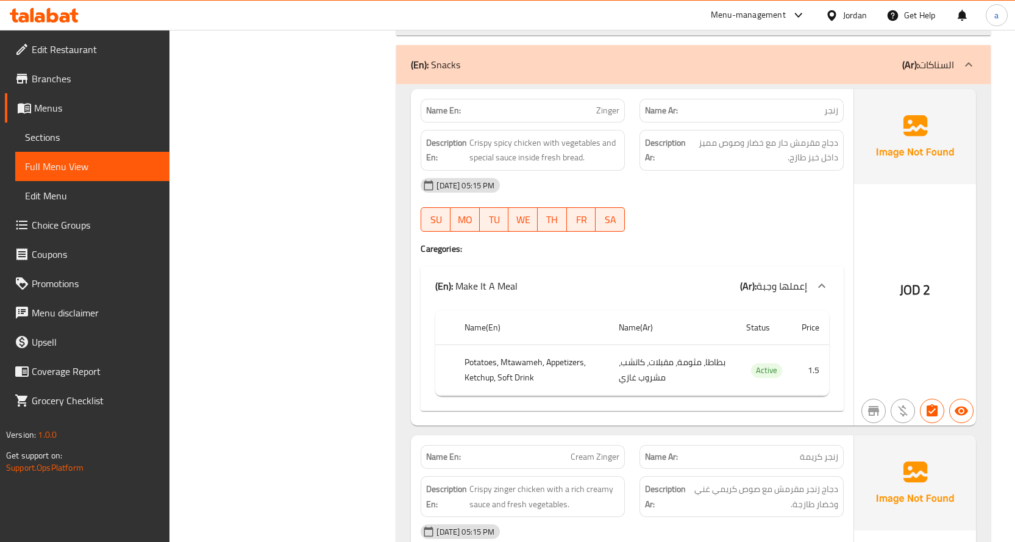
scroll to position [1488, 0]
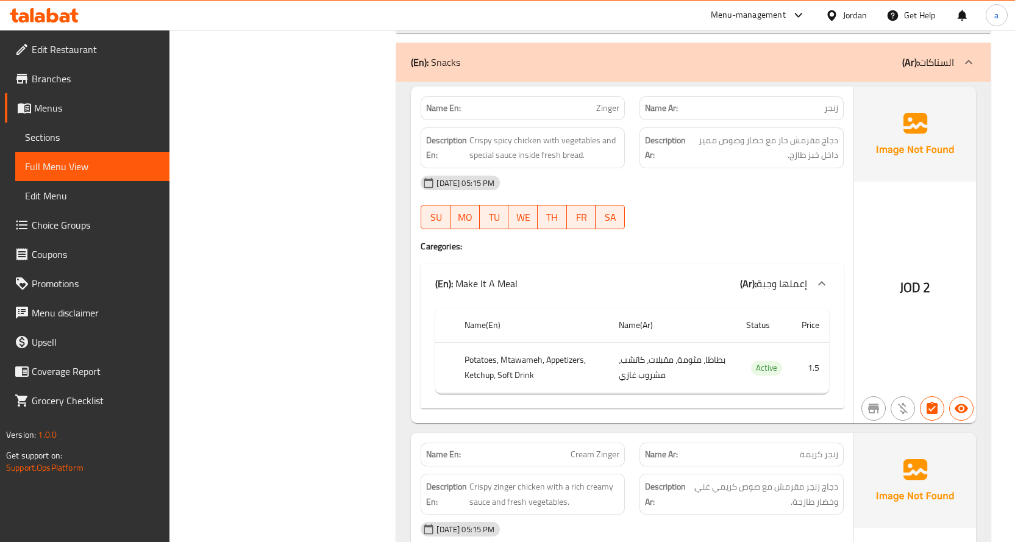
click at [678, 209] on div "06-10-2025 05:15 PM SU MO TU WE TH FR SA" at bounding box center [632, 202] width 438 height 68
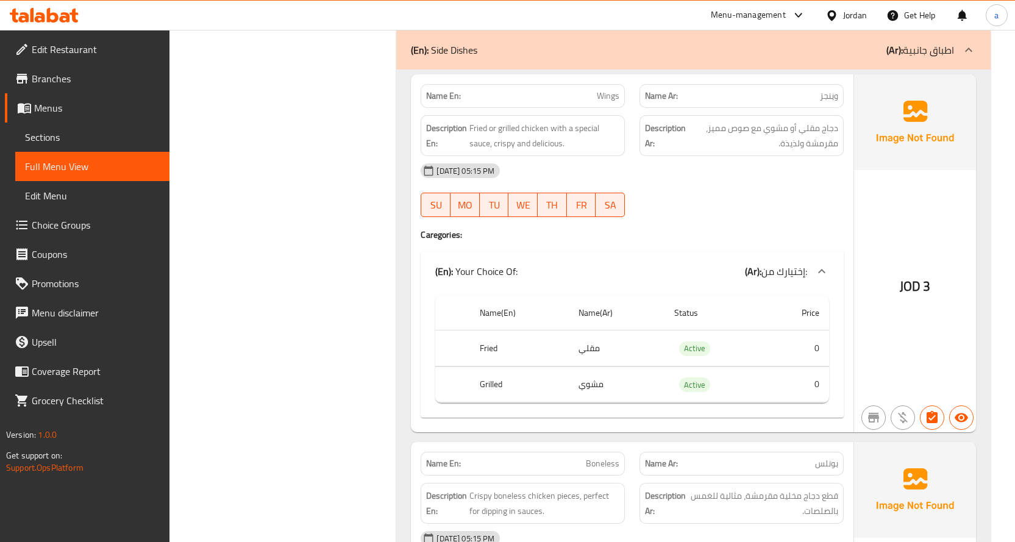
scroll to position [5708, 0]
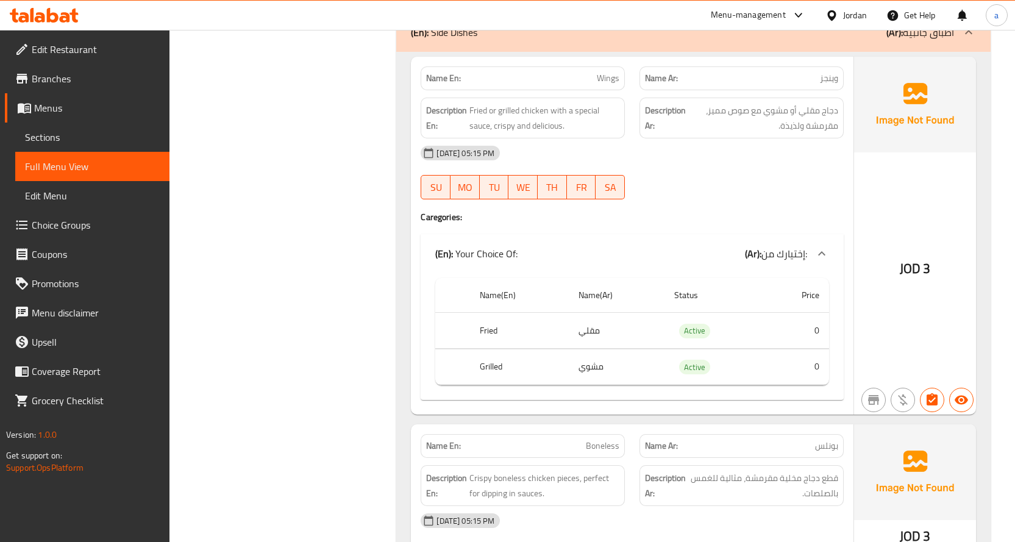
click at [806, 211] on h4 "Caregories:" at bounding box center [632, 217] width 423 height 12
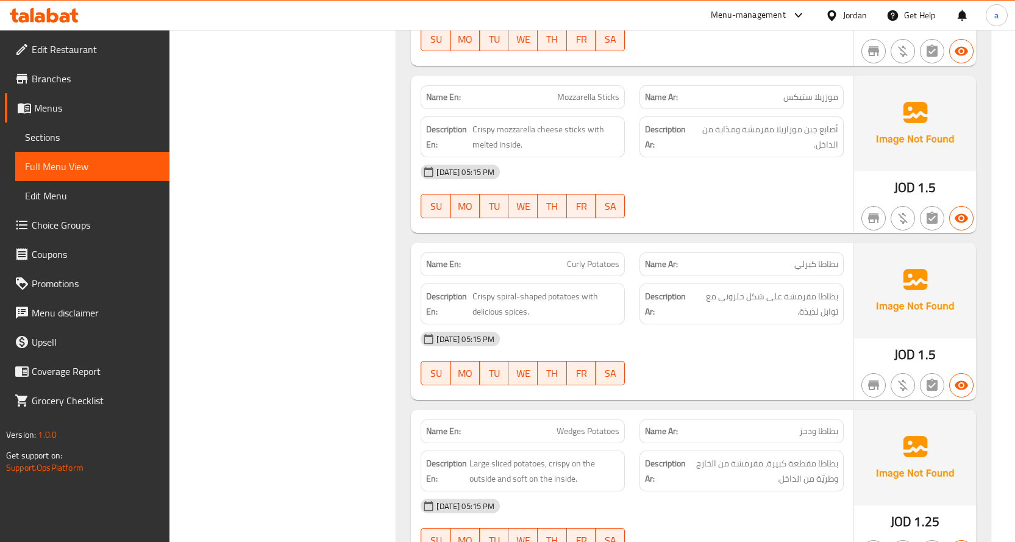
scroll to position [6367, 0]
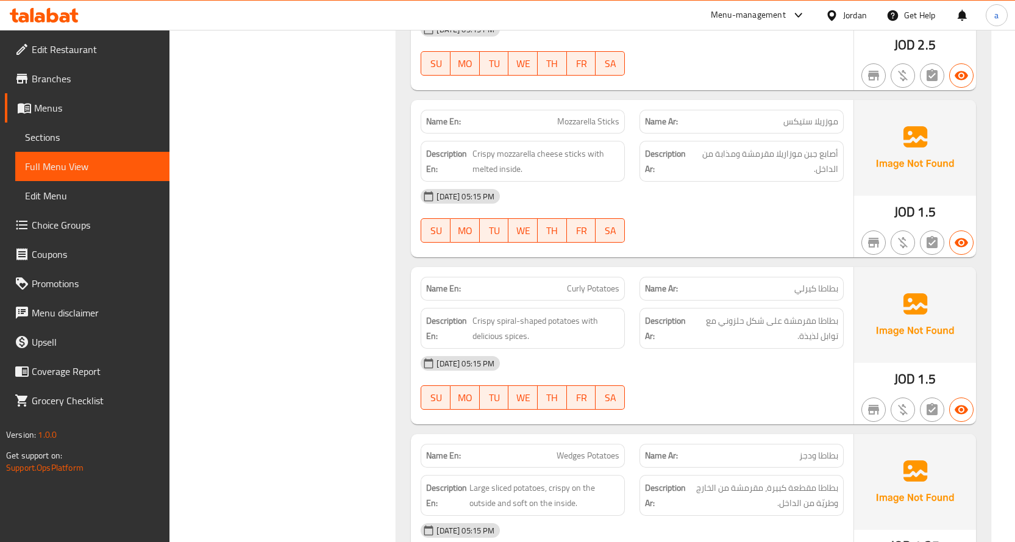
click at [598, 121] on span "Mozzarella Sticks" at bounding box center [588, 121] width 62 height 13
copy span "Mozzarella Sticks"
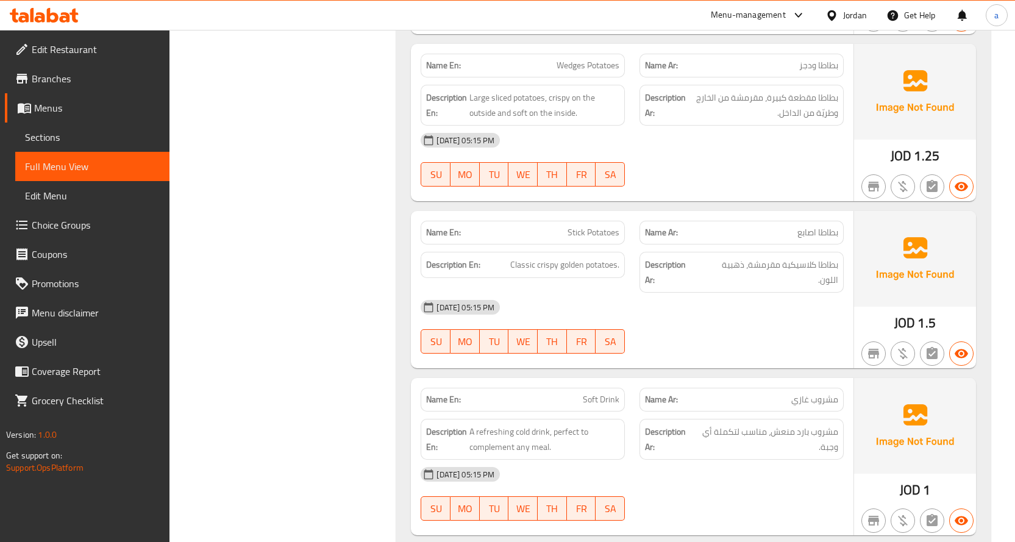
scroll to position [6782, 0]
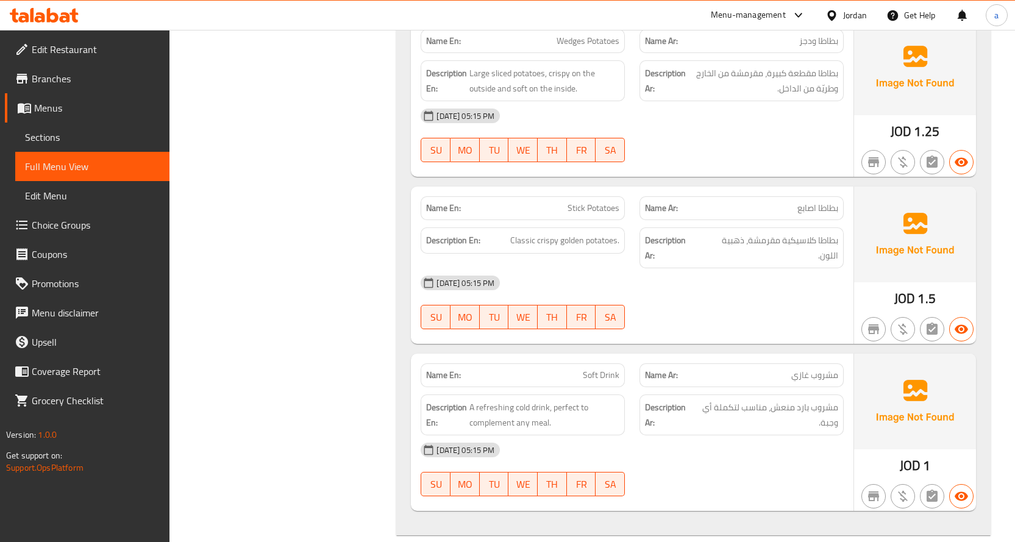
click at [580, 216] on div "Name En: Stick Potatoes" at bounding box center [523, 208] width 204 height 24
click at [581, 212] on span "Stick Potatoes" at bounding box center [594, 208] width 52 height 13
copy span "Stick Potatoes"
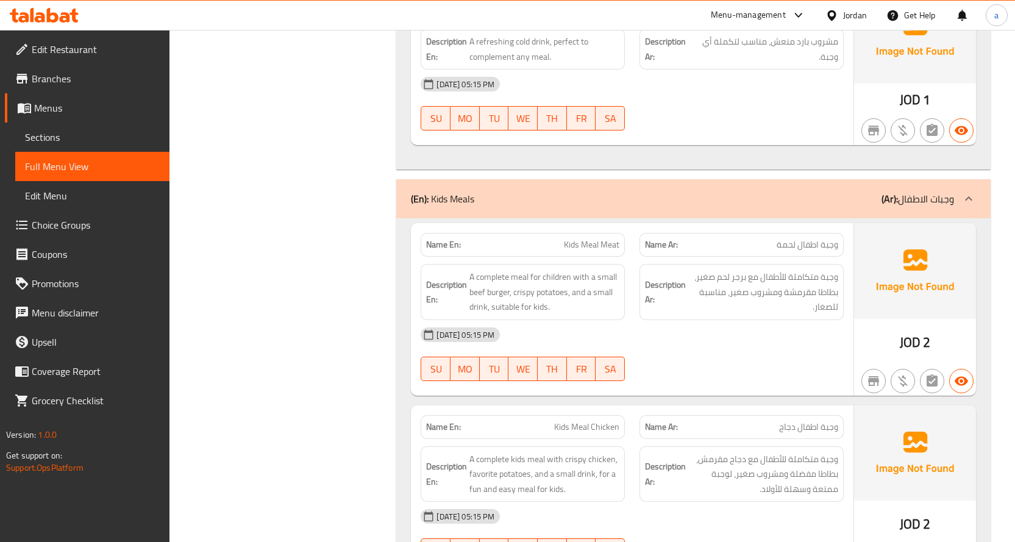
scroll to position [7172, 0]
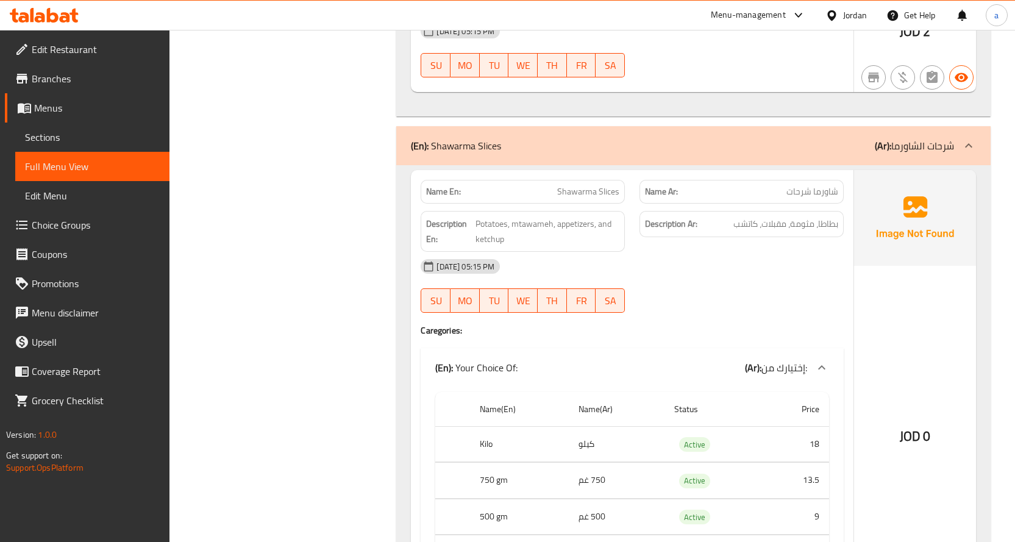
scroll to position [7855, 0]
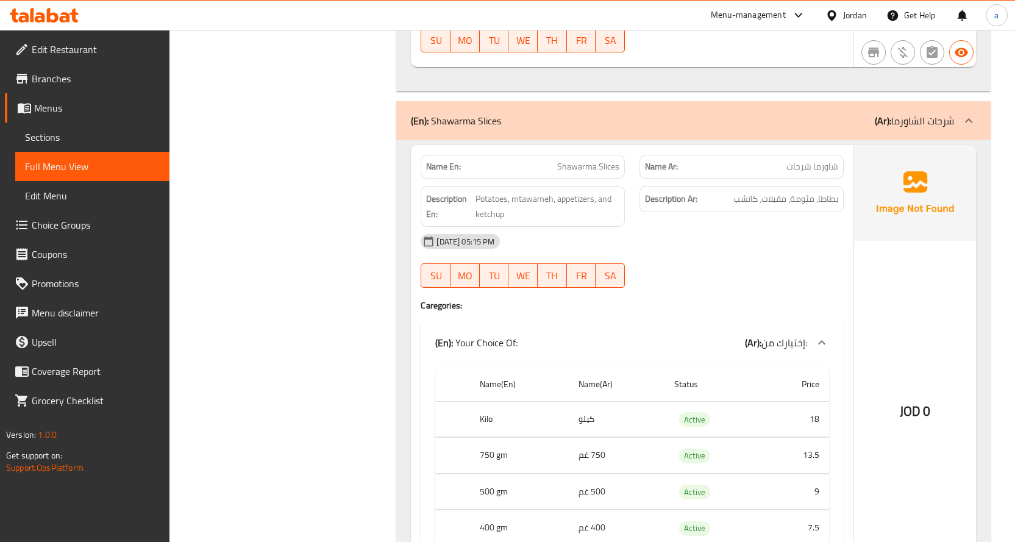
click at [592, 160] on span "Shawarma Slices" at bounding box center [588, 166] width 62 height 13
copy span "Shawarma Slices"
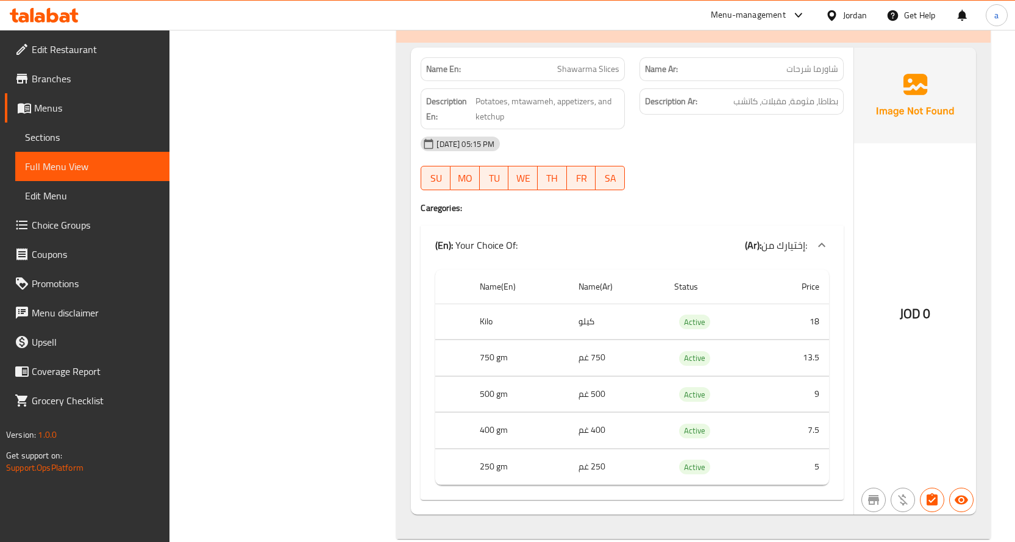
scroll to position [7960, 0]
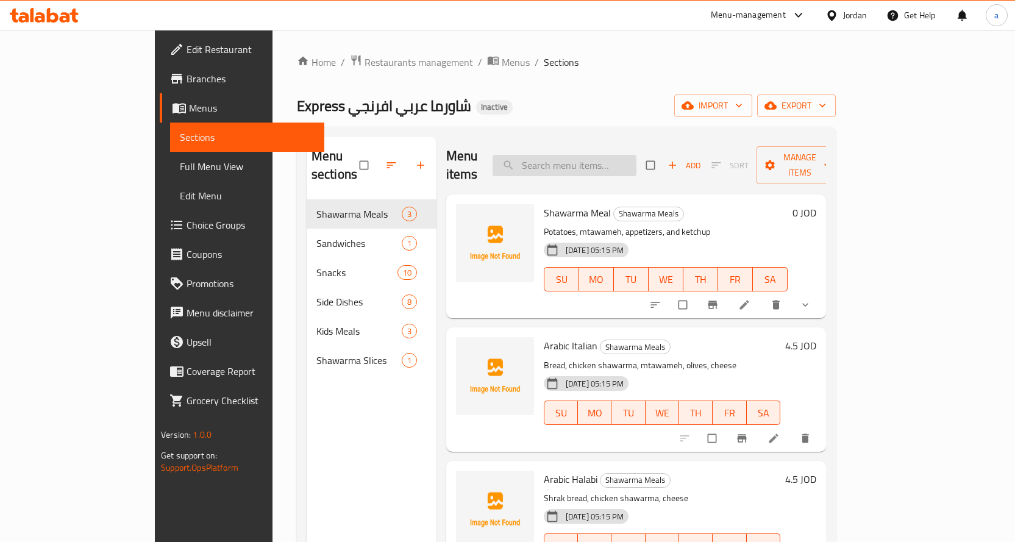
click at [621, 155] on input "search" at bounding box center [565, 165] width 144 height 21
paste input "Shawarma Meal"
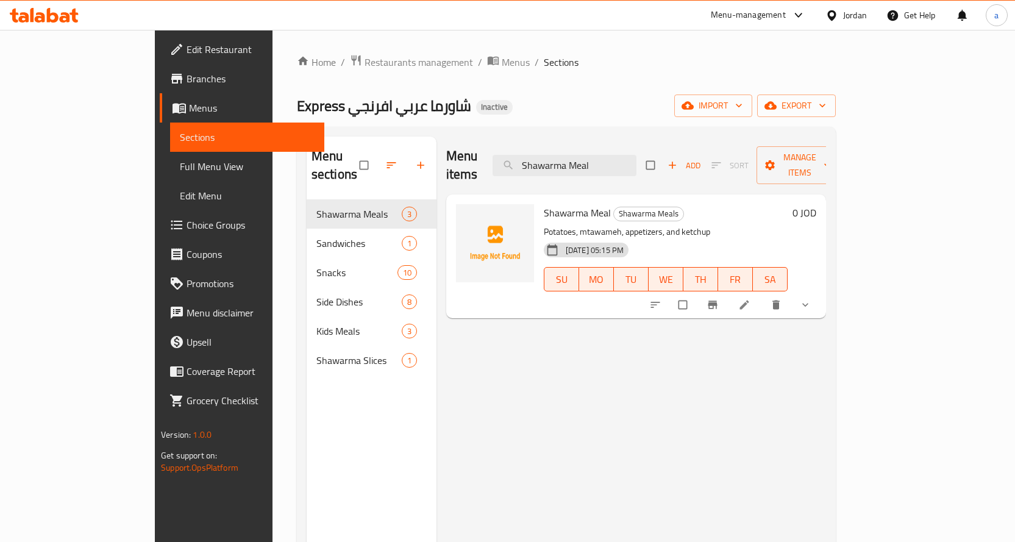
type input "Shawarma Meal"
click at [763, 295] on li at bounding box center [746, 305] width 34 height 20
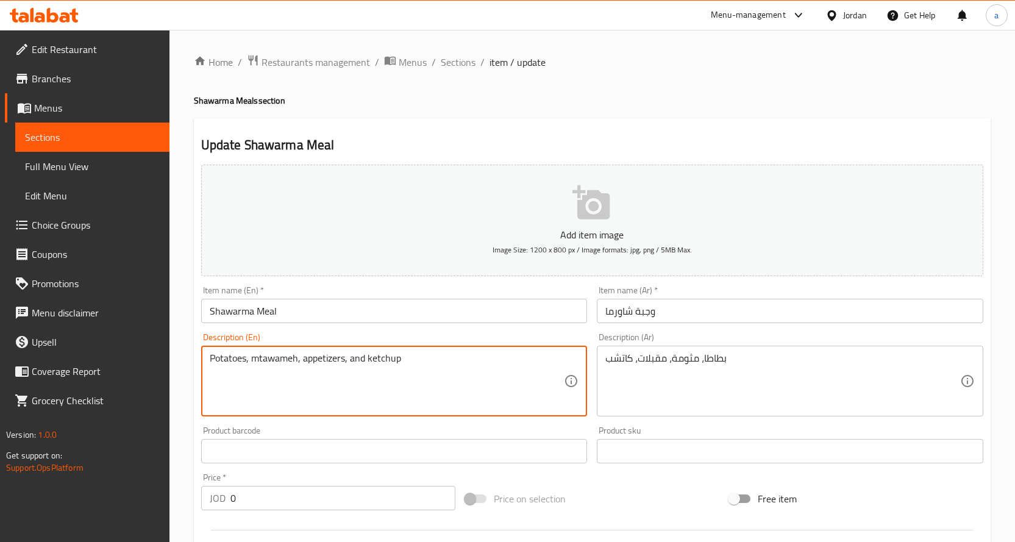
click at [362, 358] on textarea "Potatoes, mtawameh, appetizers, and ketchup" at bounding box center [387, 381] width 355 height 58
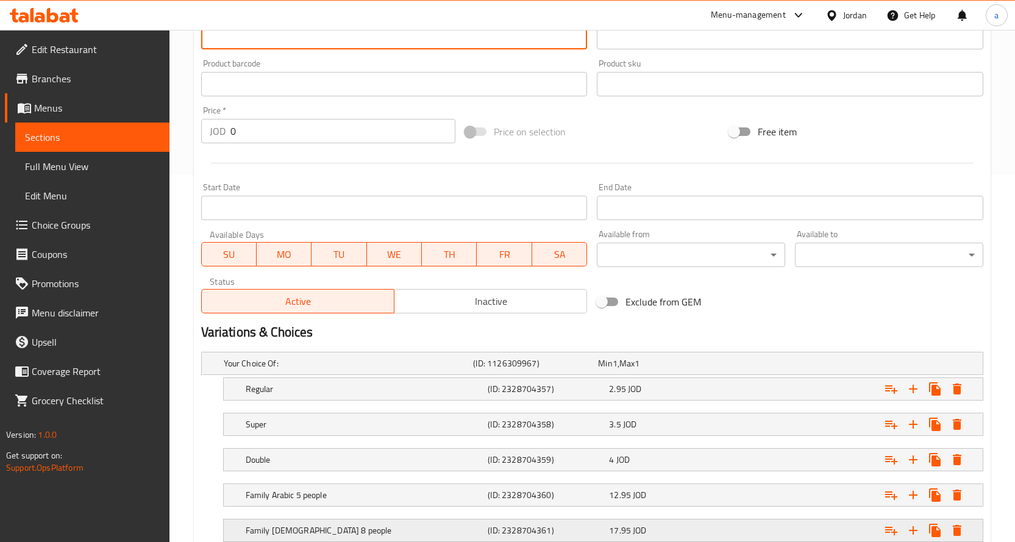
scroll to position [453, 0]
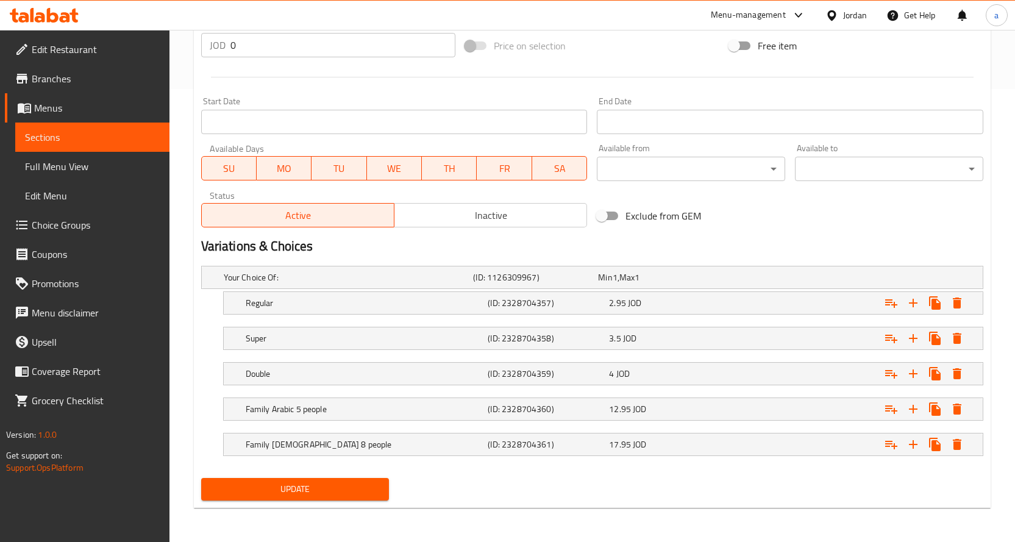
type textarea "Potatoes, mtawameh, appetizers, ketchup"
click at [301, 487] on span "Update" at bounding box center [295, 489] width 169 height 15
click at [104, 141] on span "Sections" at bounding box center [92, 137] width 135 height 15
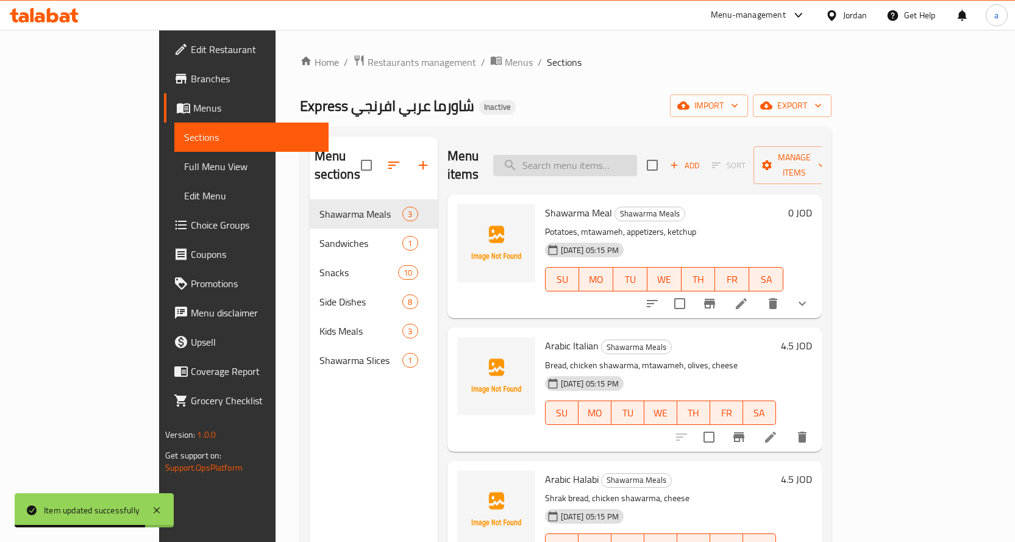
click at [637, 155] on input "search" at bounding box center [565, 165] width 144 height 21
paste input "Mozzarella Sticks"
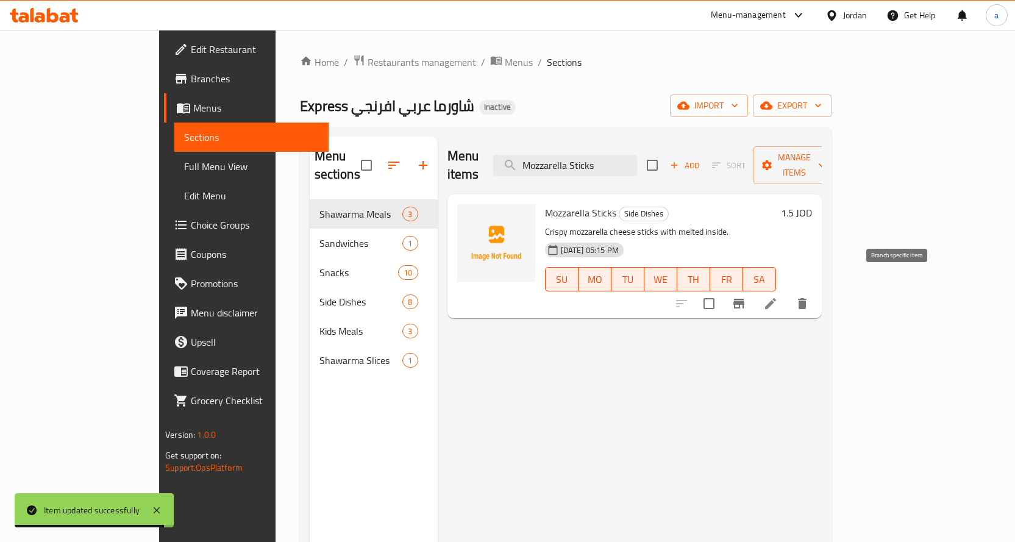
type input "Mozzarella Sticks"
click at [778, 296] on icon at bounding box center [771, 303] width 15 height 15
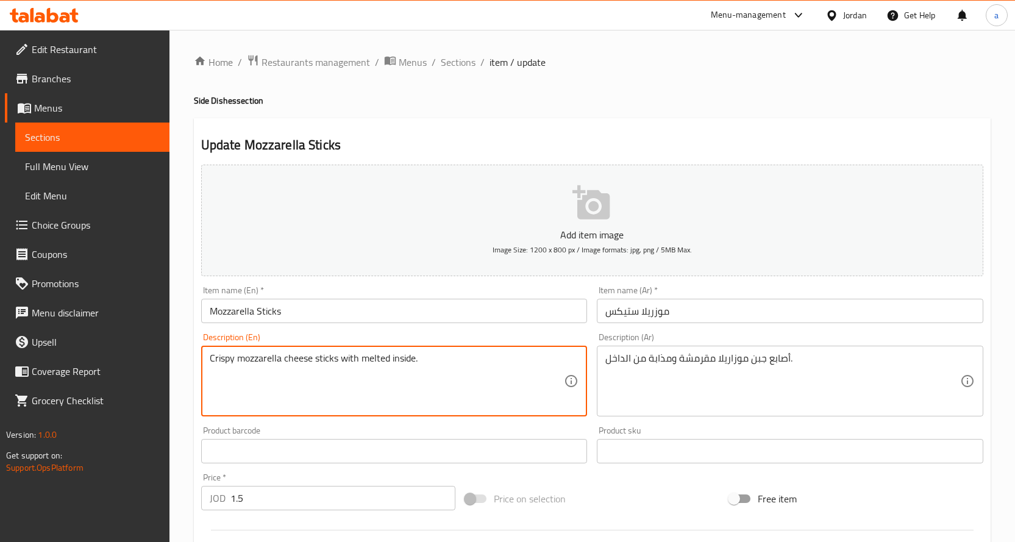
click at [351, 361] on textarea "Crispy mozzarella cheese sticks with melted inside." at bounding box center [387, 381] width 355 height 58
click at [387, 357] on textarea "Crispy mozzarella cheese sticks and melted inside." at bounding box center [387, 381] width 355 height 58
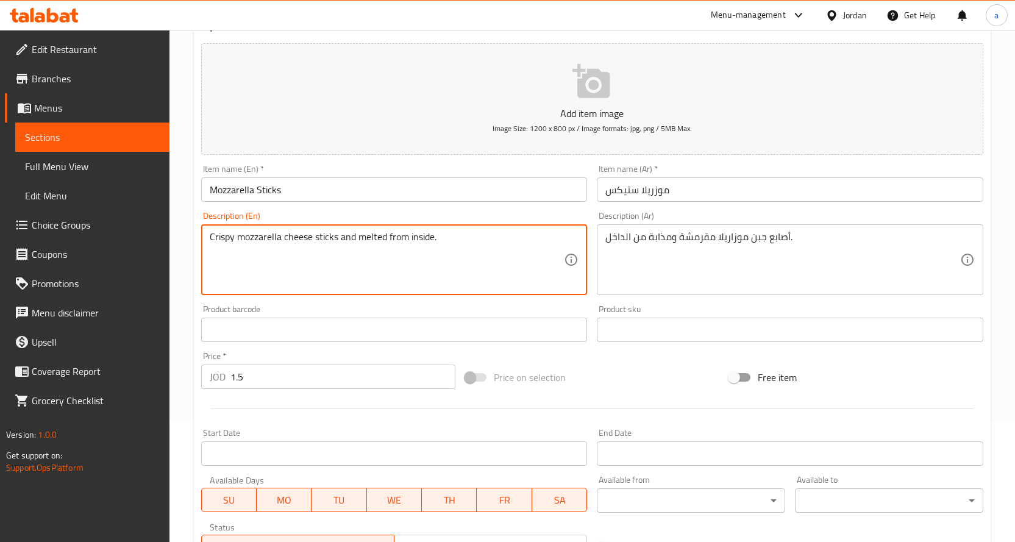
scroll to position [320, 0]
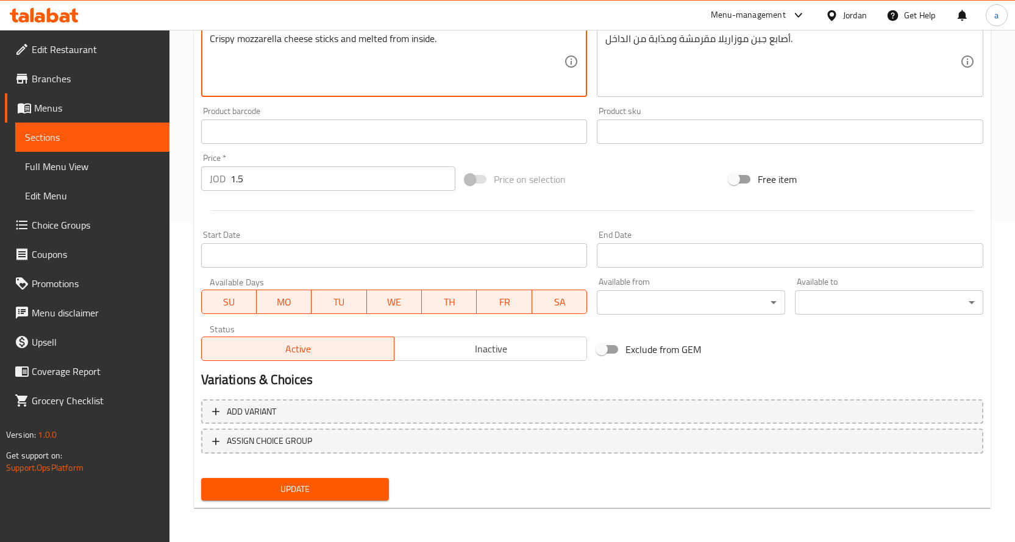
type textarea "Crispy mozzarella cheese sticks and melted from inside."
click at [322, 482] on span "Update" at bounding box center [295, 489] width 169 height 15
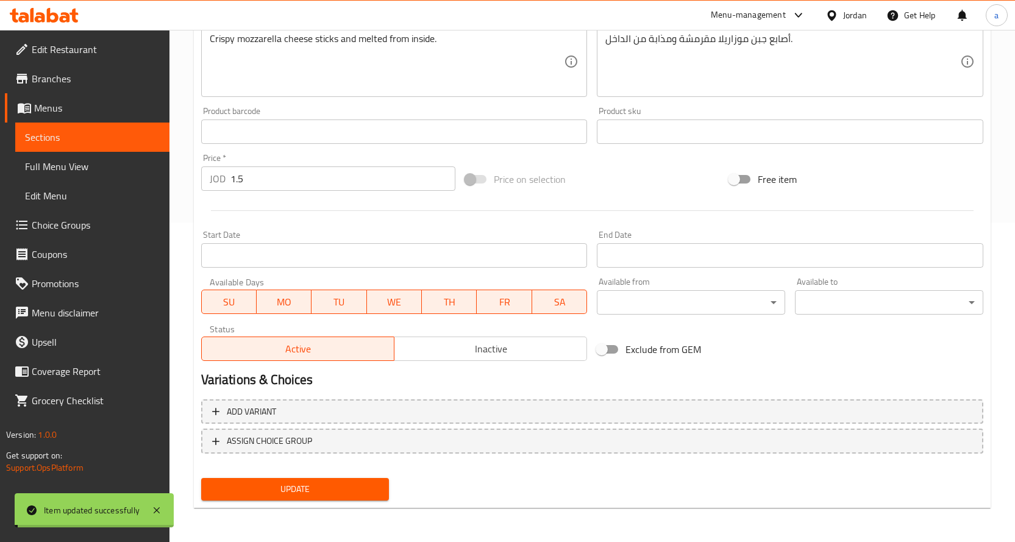
click at [120, 139] on span "Sections" at bounding box center [92, 137] width 135 height 15
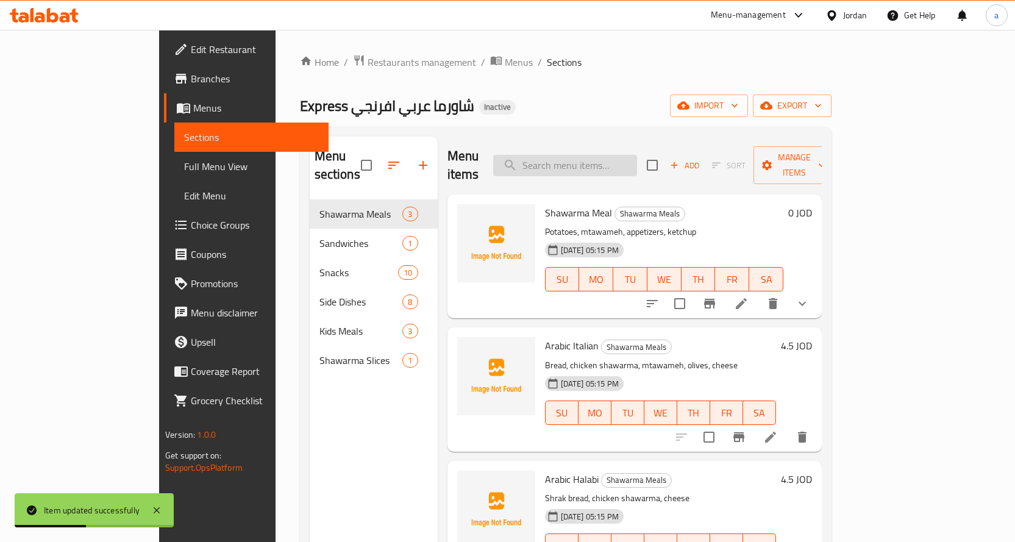
click at [626, 155] on input "search" at bounding box center [565, 165] width 144 height 21
paste input "Stick Potatoes"
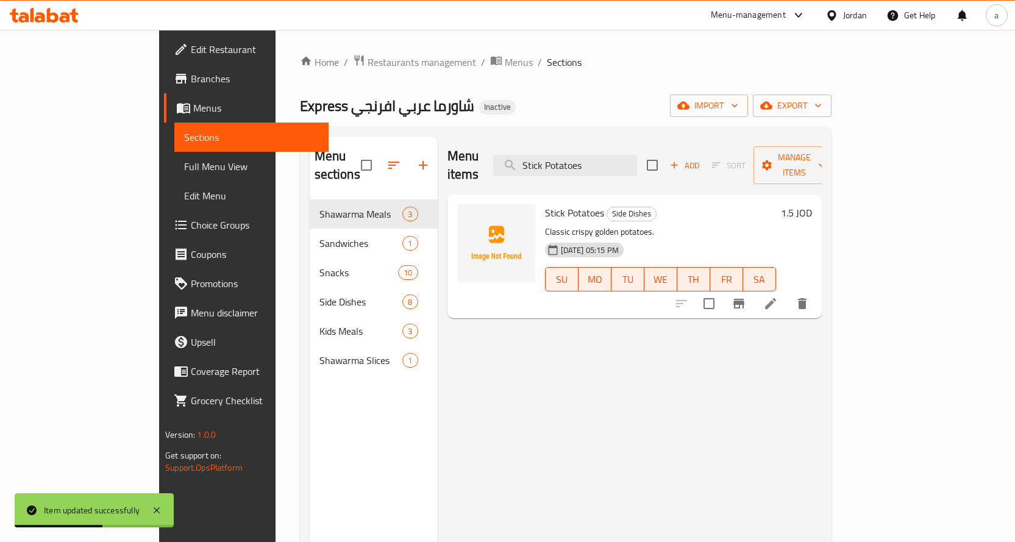
type input "Stick Potatoes"
click at [788, 293] on li at bounding box center [771, 304] width 34 height 22
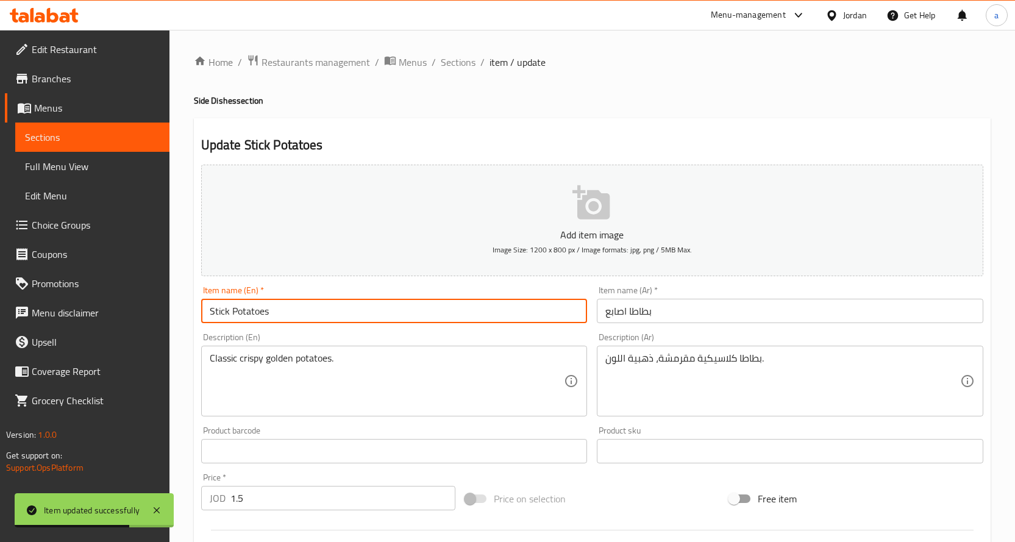
click at [228, 312] on input "Stick Potatoes" at bounding box center [394, 311] width 387 height 24
type input "Sticks Potatoes"
click at [384, 288] on div "Item name (En)   * Sticks Potatoes Item name (En) *" at bounding box center [394, 304] width 387 height 37
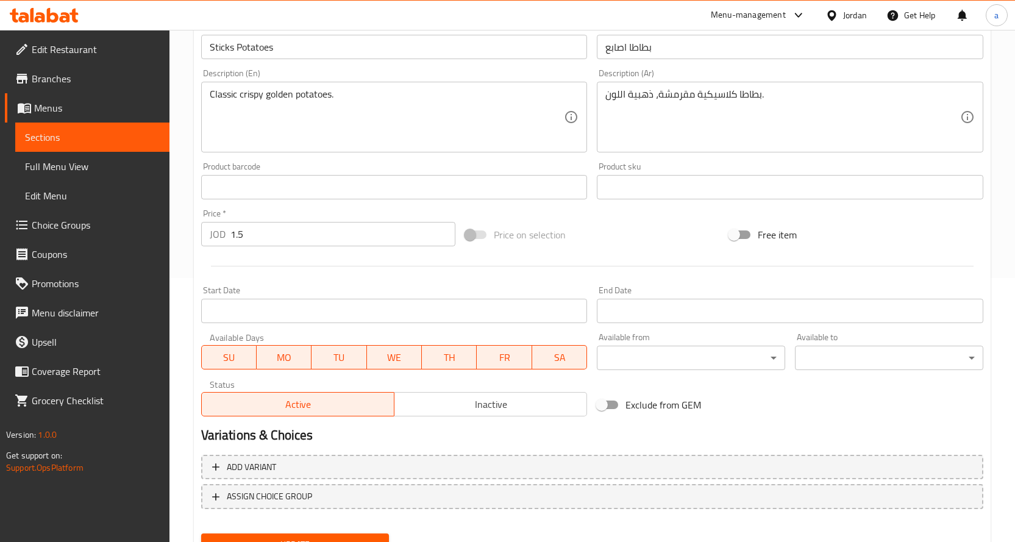
scroll to position [320, 0]
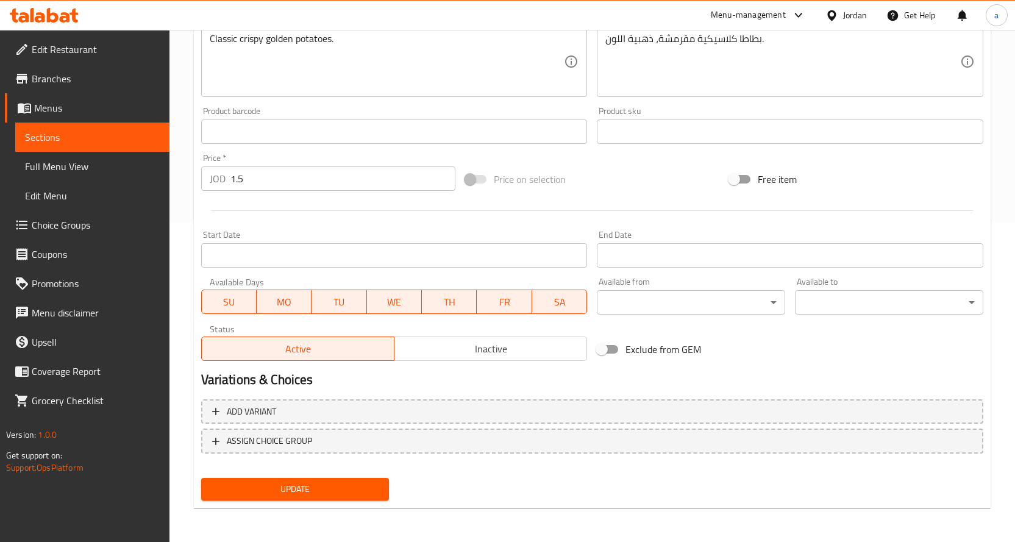
click at [309, 482] on span "Update" at bounding box center [295, 489] width 169 height 15
click at [128, 138] on span "Sections" at bounding box center [92, 137] width 135 height 15
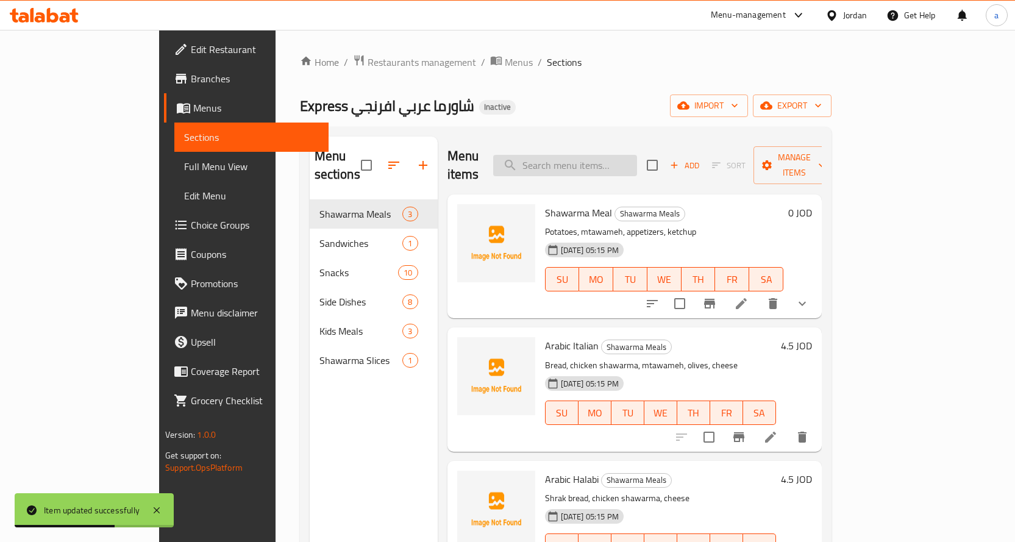
click at [617, 161] on input "search" at bounding box center [565, 165] width 144 height 21
paste input "Shawarma Slices"
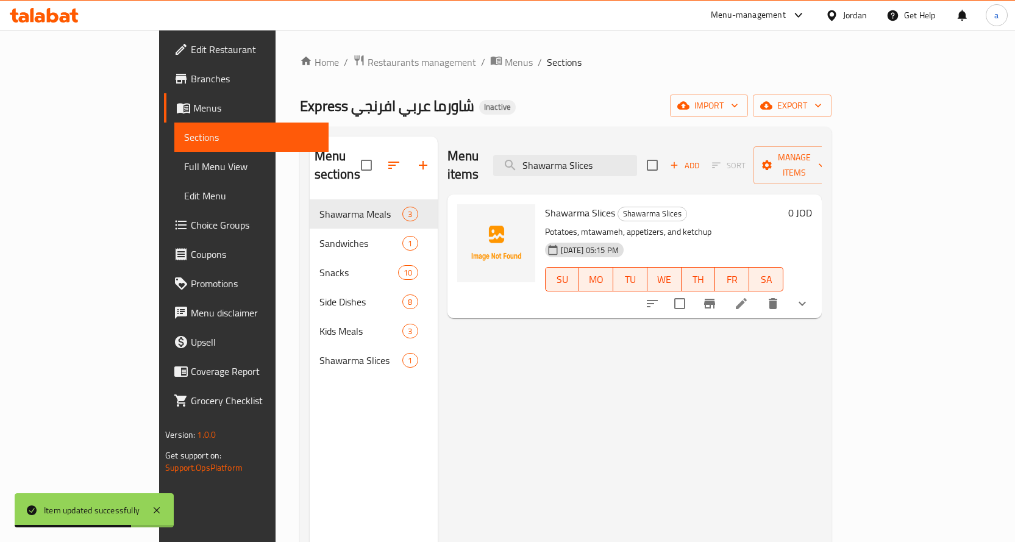
type input "Shawarma Slices"
click at [759, 293] on li at bounding box center [742, 304] width 34 height 22
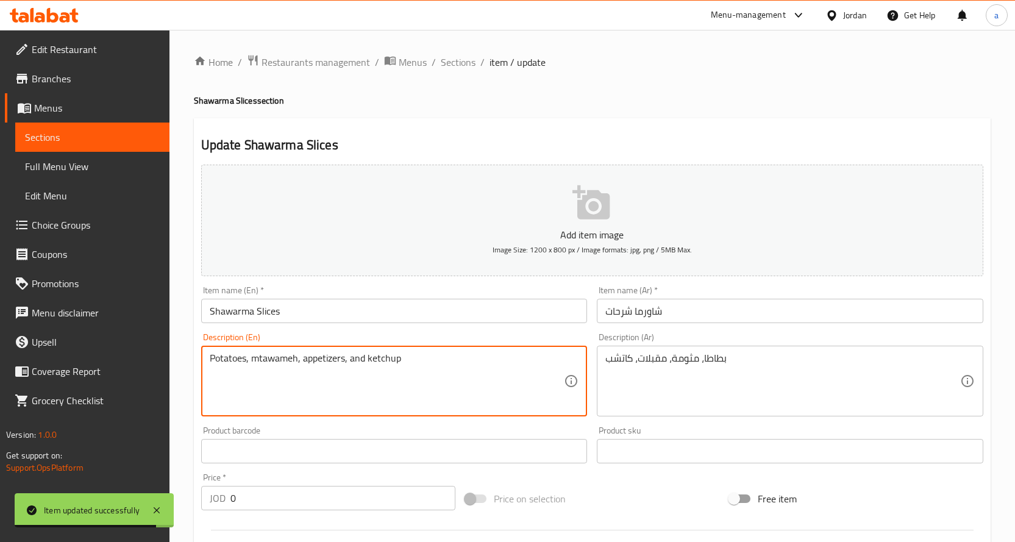
click at [357, 356] on textarea "Potatoes, mtawameh, appetizers, and ketchup" at bounding box center [387, 381] width 355 height 58
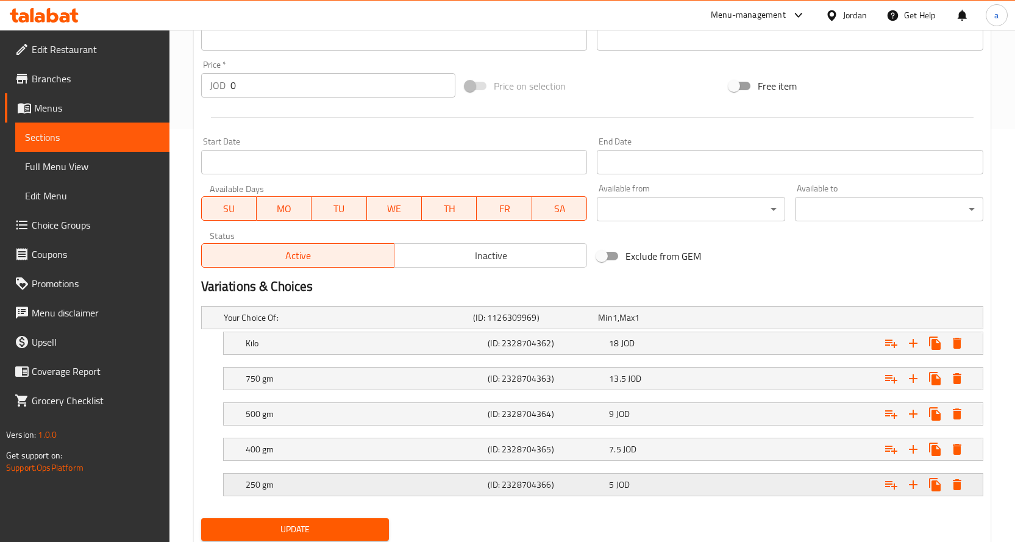
scroll to position [453, 0]
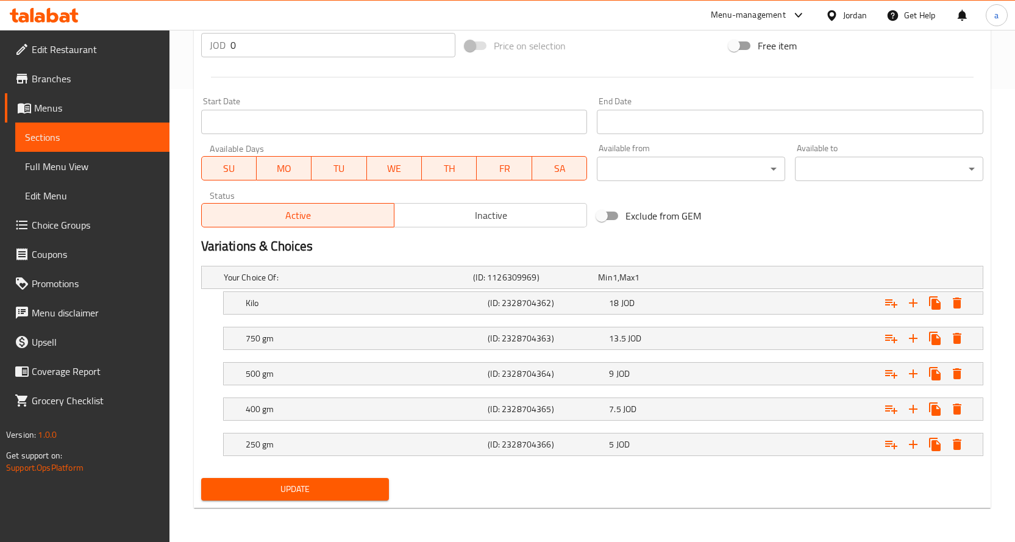
type textarea "Potatoes, mtawameh, appetizers, ketchup"
click at [317, 483] on span "Update" at bounding box center [295, 489] width 169 height 15
click at [90, 139] on span "Sections" at bounding box center [92, 137] width 135 height 15
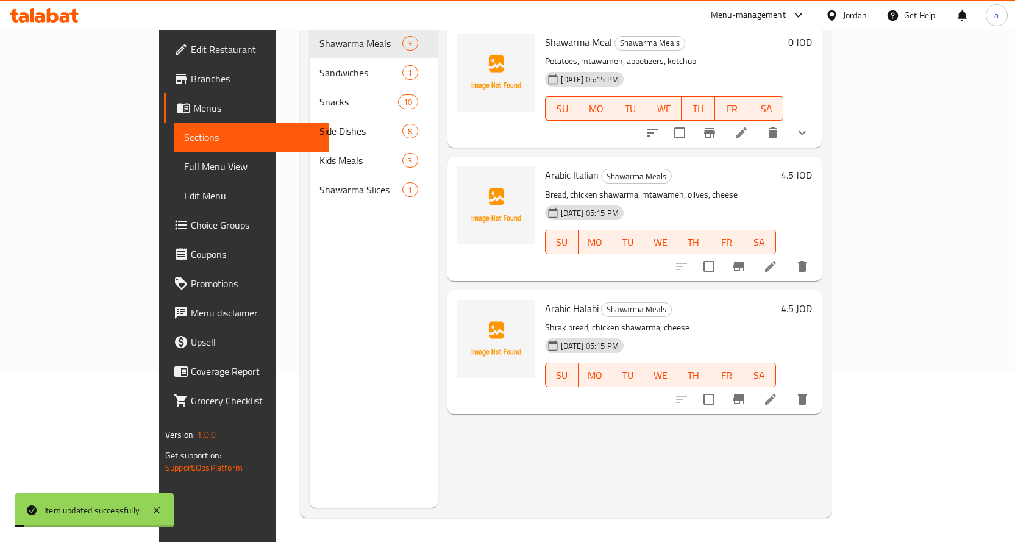
scroll to position [171, 0]
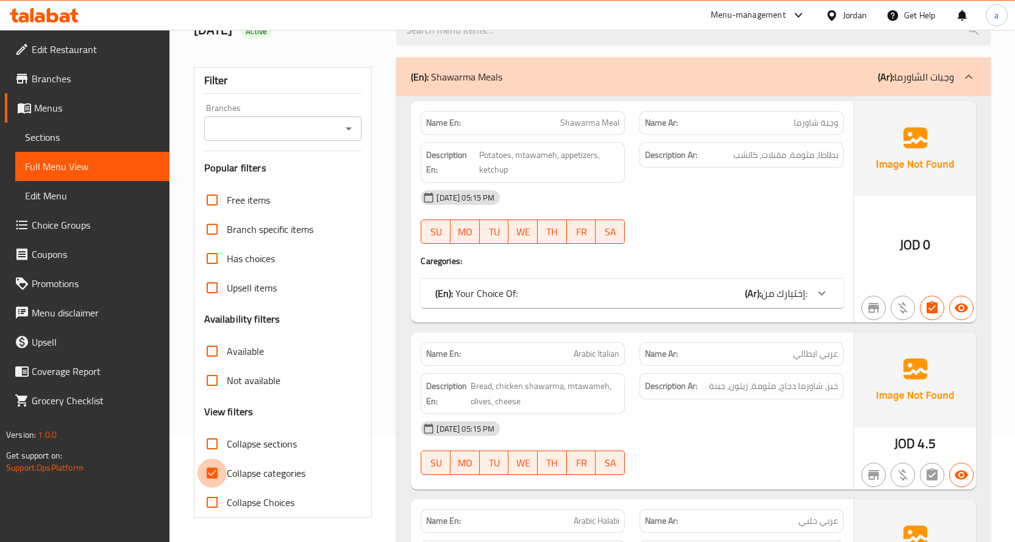
click at [205, 471] on input "Collapse categories" at bounding box center [212, 473] width 29 height 29
checkbox input "false"
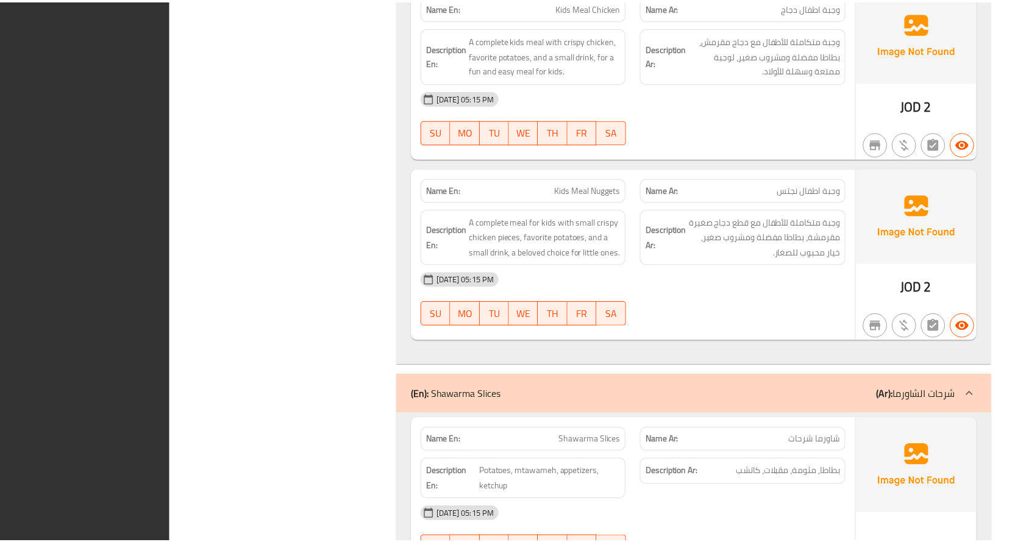
scroll to position [7945, 0]
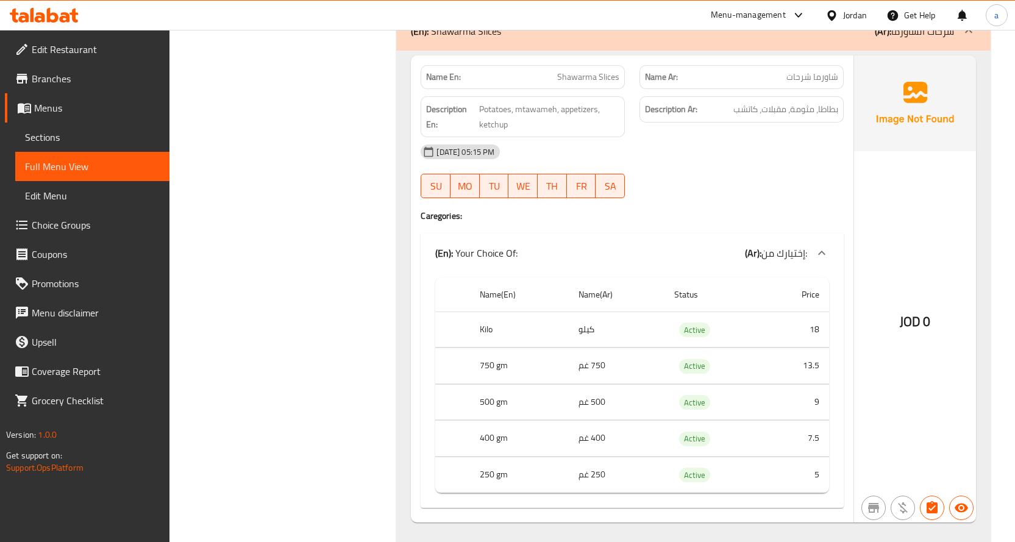
click at [96, 141] on span "Sections" at bounding box center [92, 137] width 135 height 15
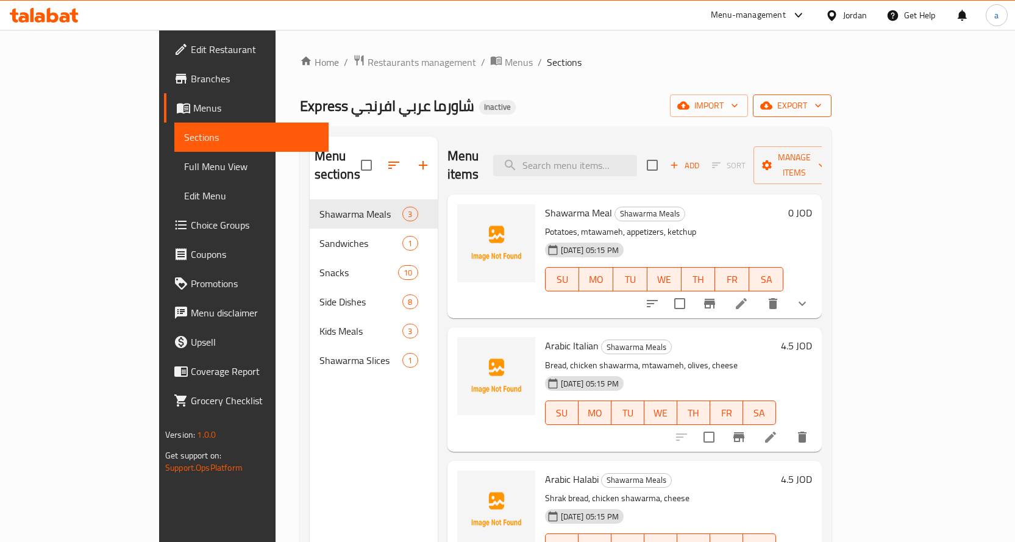
click at [832, 113] on button "export" at bounding box center [792, 106] width 79 height 23
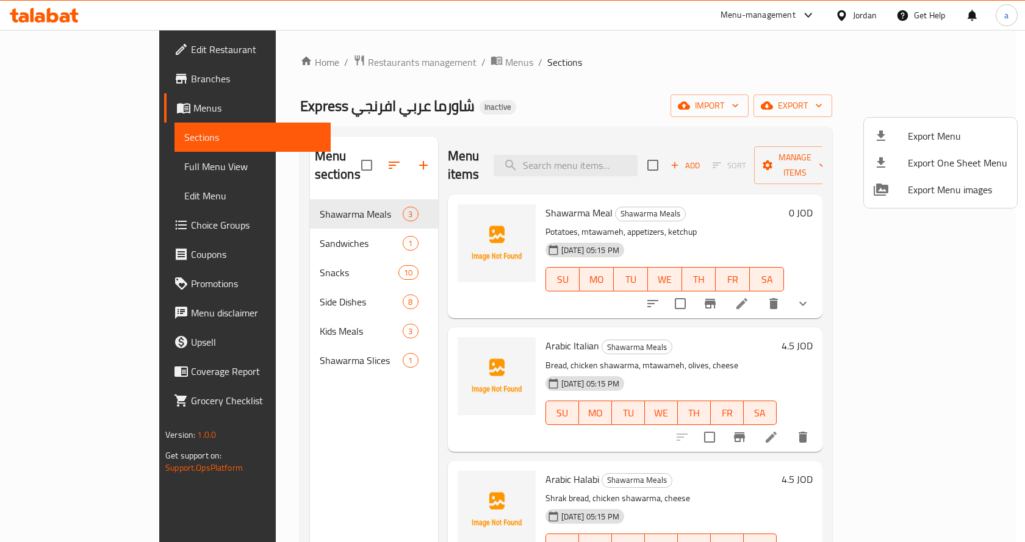
click at [931, 143] on span "Export Menu" at bounding box center [956, 136] width 99 height 15
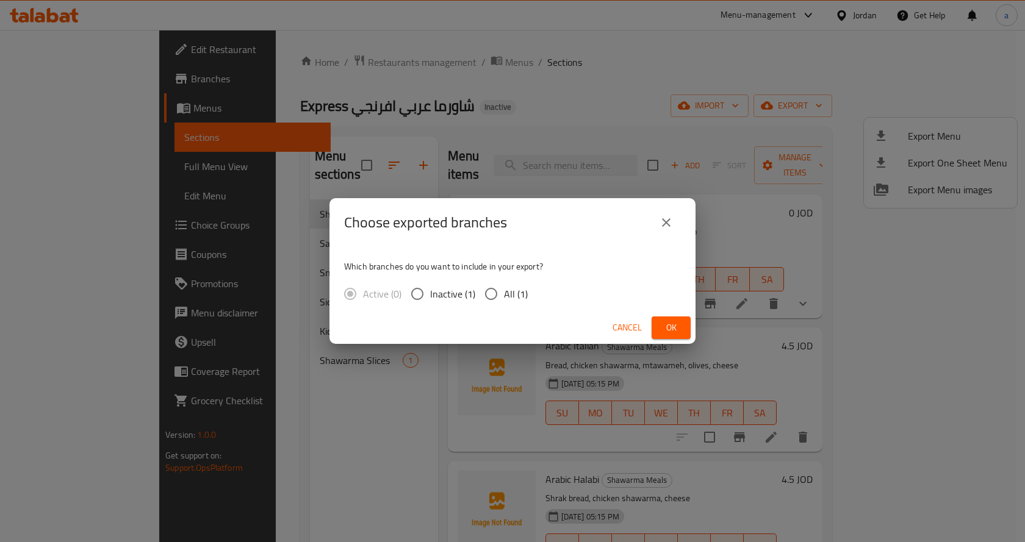
click at [498, 301] on input "All (1)" at bounding box center [491, 294] width 26 height 26
radio input "true"
click at [668, 329] on span "Ok" at bounding box center [671, 327] width 20 height 15
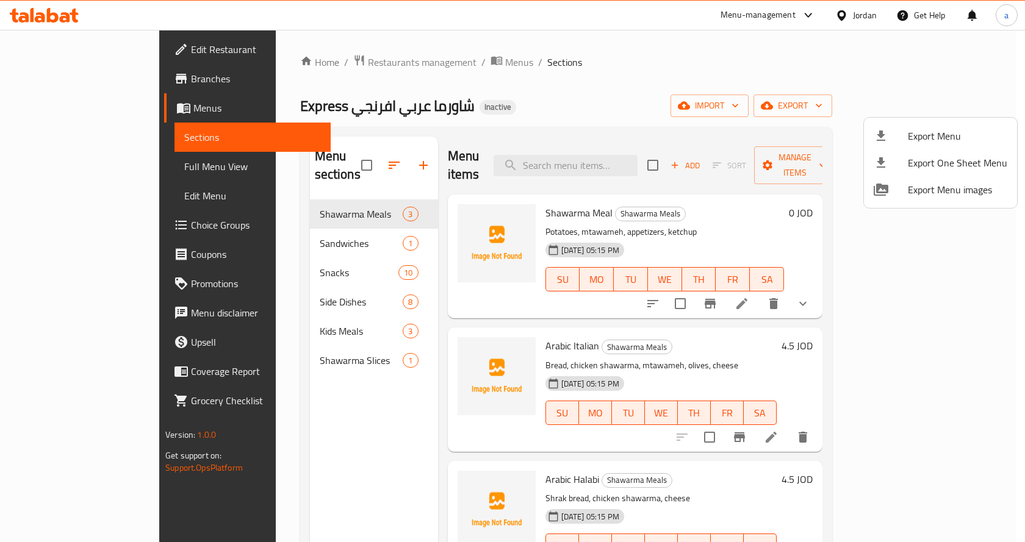
click at [112, 58] on div at bounding box center [512, 271] width 1025 height 542
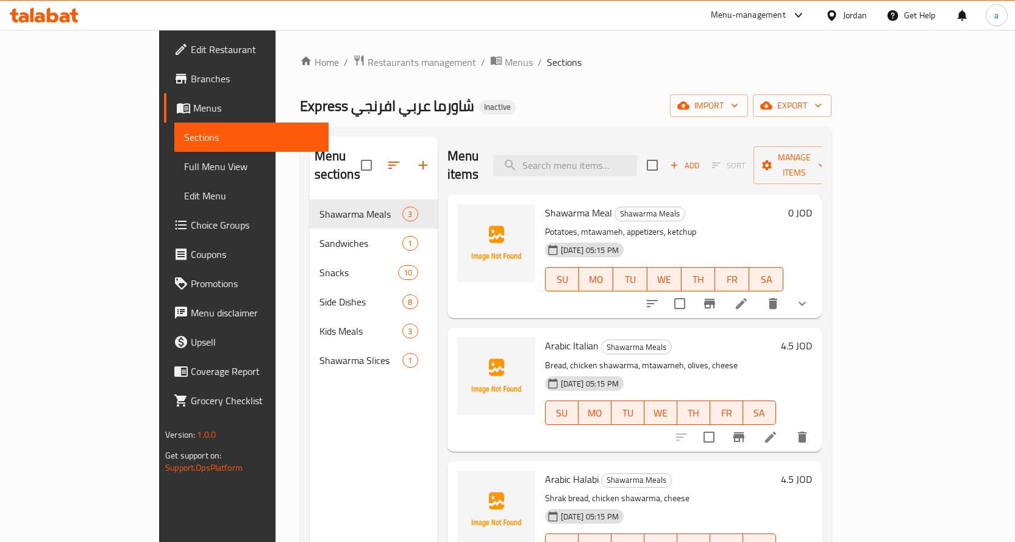
click at [191, 48] on span "Edit Restaurant" at bounding box center [255, 49] width 128 height 15
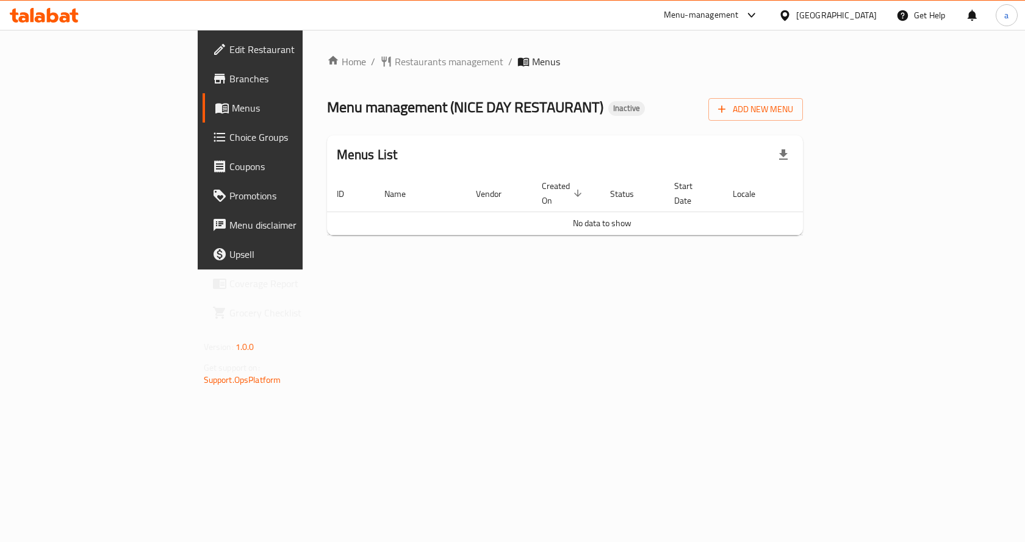
click at [229, 81] on span "Branches" at bounding box center [294, 78] width 130 height 15
